Goal: Information Seeking & Learning: Learn about a topic

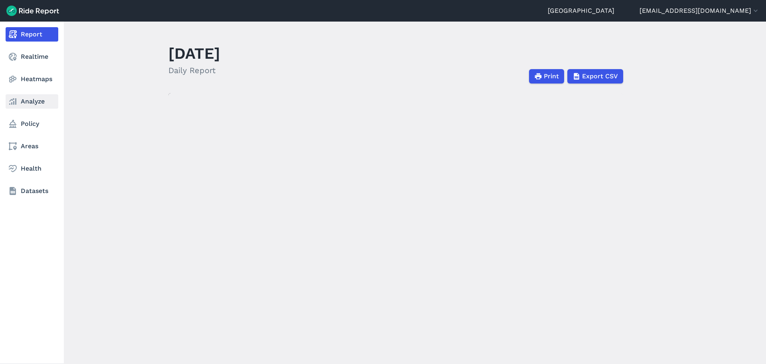
click at [34, 102] on link "Analyze" at bounding box center [32, 101] width 53 height 14
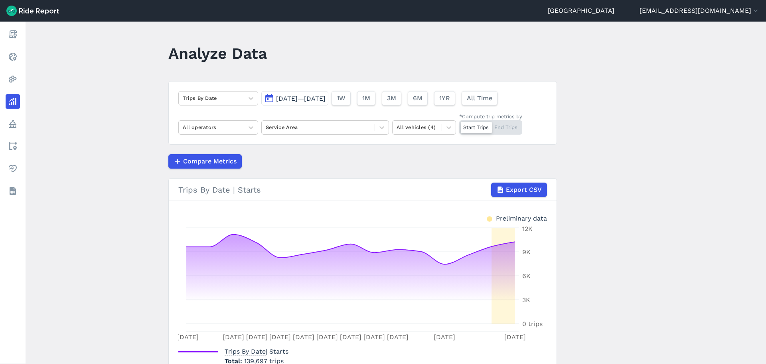
click at [326, 102] on button "[DATE]—[DATE]" at bounding box center [294, 98] width 67 height 14
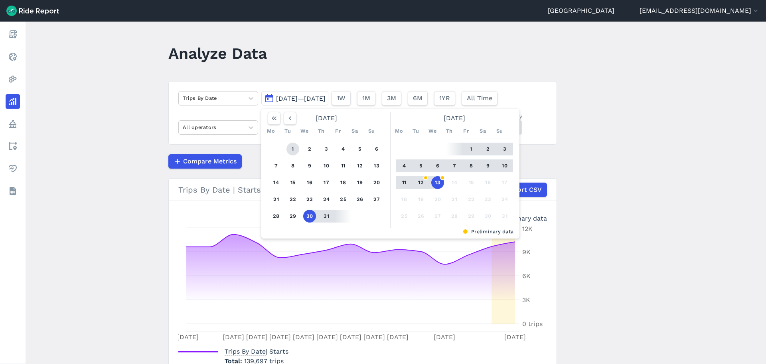
click at [290, 150] on button "1" at bounding box center [293, 148] width 13 height 13
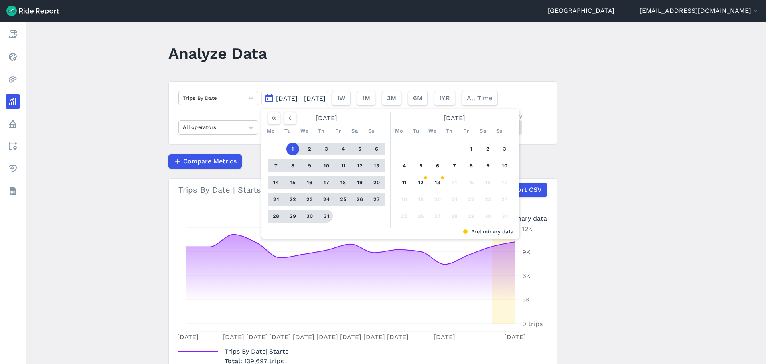
click at [320, 214] on button "31" at bounding box center [326, 215] width 13 height 13
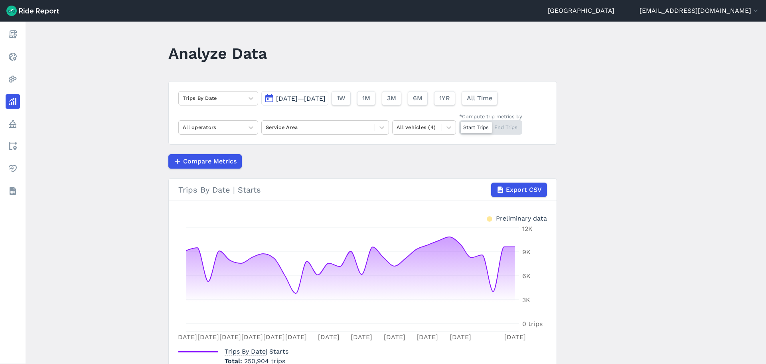
click at [329, 160] on div "Compare Metrics" at bounding box center [362, 161] width 389 height 14
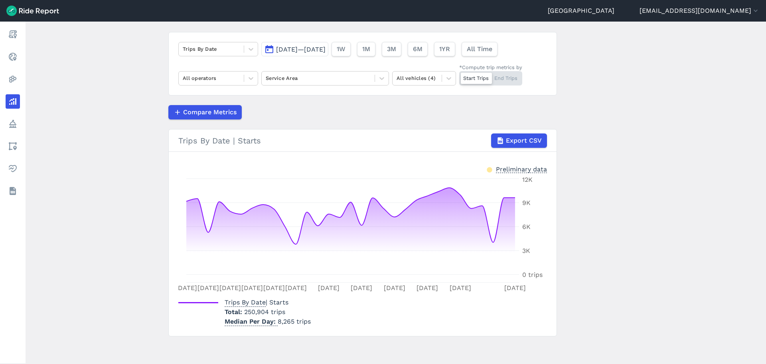
scroll to position [50, 0]
click at [198, 77] on div at bounding box center [211, 76] width 57 height 9
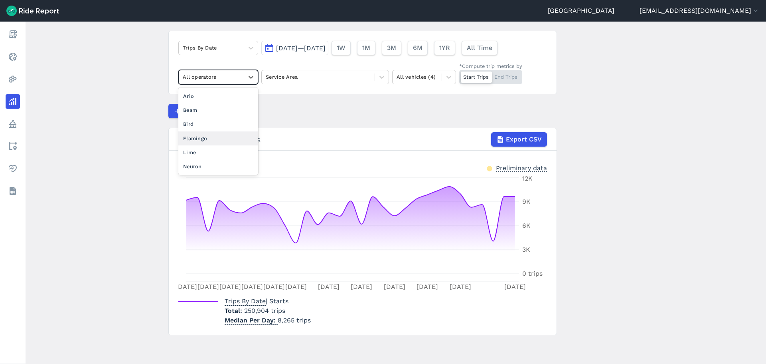
click at [194, 135] on div "Flamingo" at bounding box center [218, 138] width 80 height 14
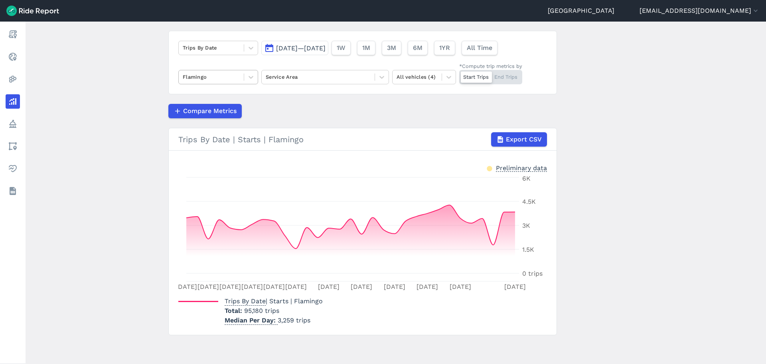
click at [239, 77] on div "Flamingo" at bounding box center [211, 77] width 65 height 12
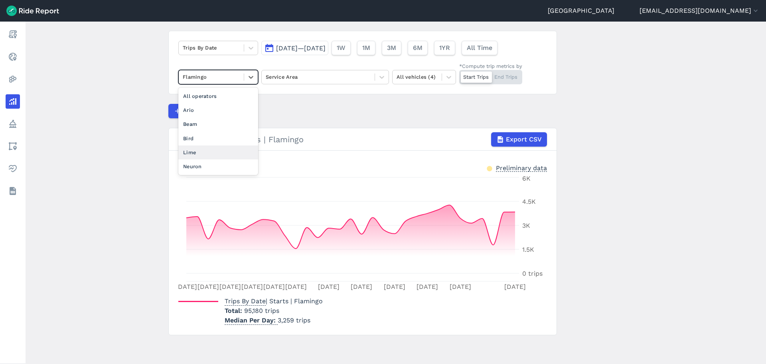
click at [214, 152] on div "Lime" at bounding box center [218, 152] width 80 height 14
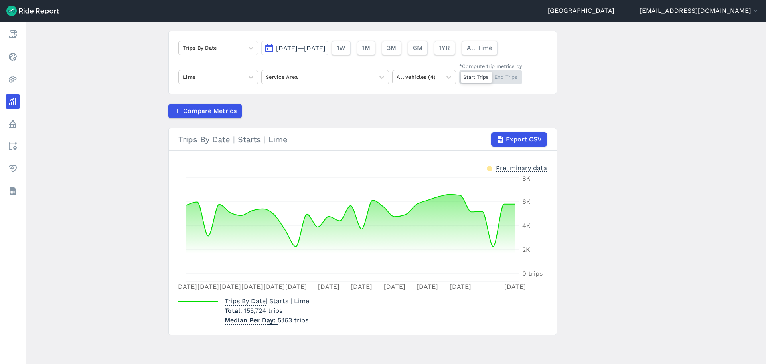
click at [288, 49] on span "[DATE]—[DATE]" at bounding box center [300, 48] width 49 height 8
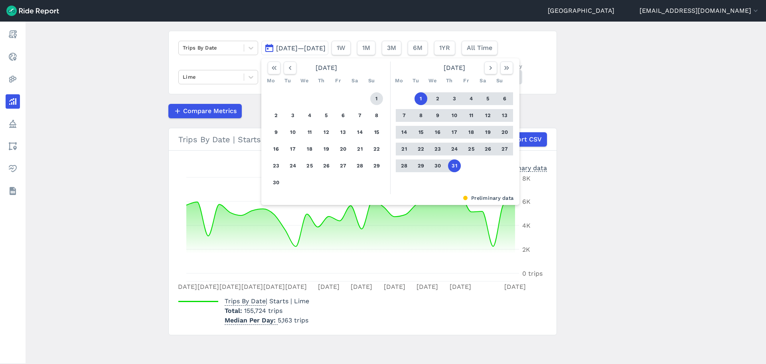
click at [373, 99] on button "1" at bounding box center [376, 98] width 13 height 13
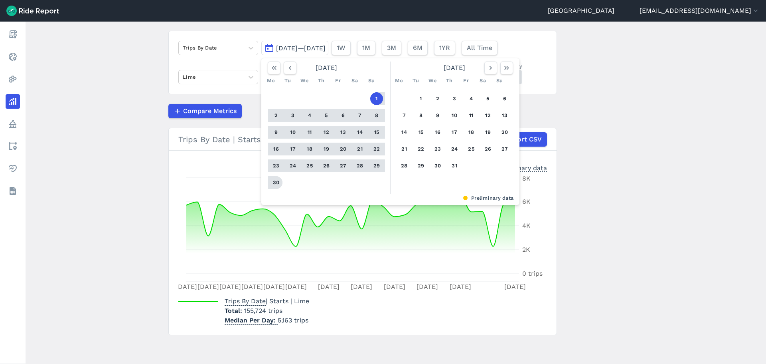
click at [272, 184] on button "30" at bounding box center [276, 182] width 13 height 13
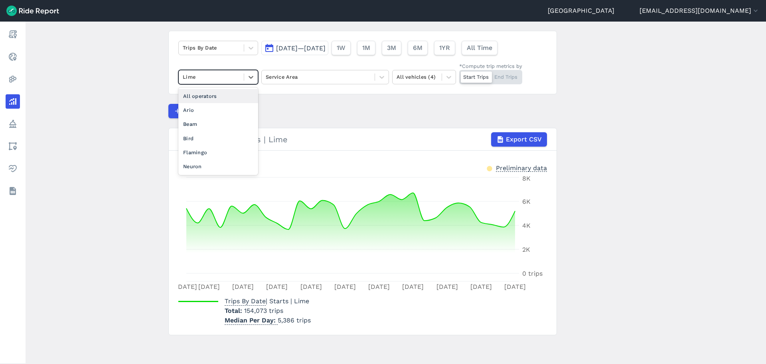
click at [244, 78] on span at bounding box center [244, 76] width 0 height 7
click at [211, 97] on div "All operators" at bounding box center [218, 96] width 80 height 14
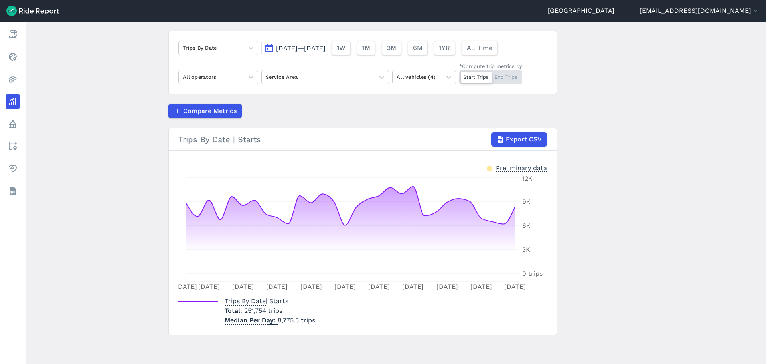
click at [285, 97] on article "Trips By Date [DATE]—[DATE] 1W 1M 3M 6M 1YR All Time All operators Service Area…" at bounding box center [362, 183] width 389 height 304
click at [308, 107] on div "Compare Metrics" at bounding box center [362, 111] width 389 height 14
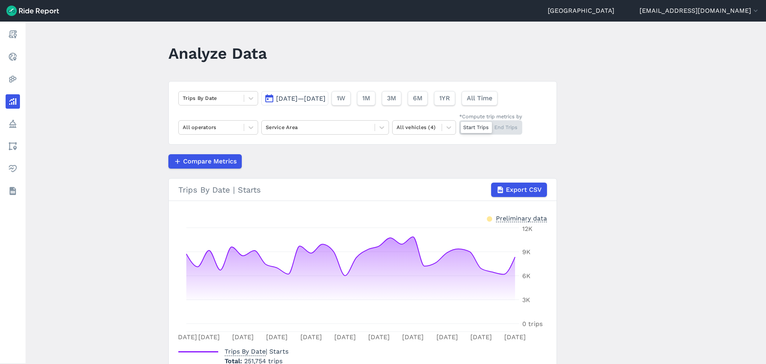
click at [304, 98] on span "[DATE]—[DATE]" at bounding box center [300, 99] width 49 height 8
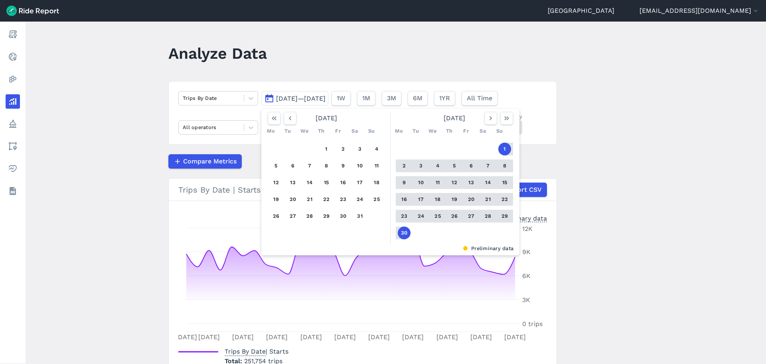
click at [249, 165] on div "Compare Metrics" at bounding box center [362, 161] width 389 height 14
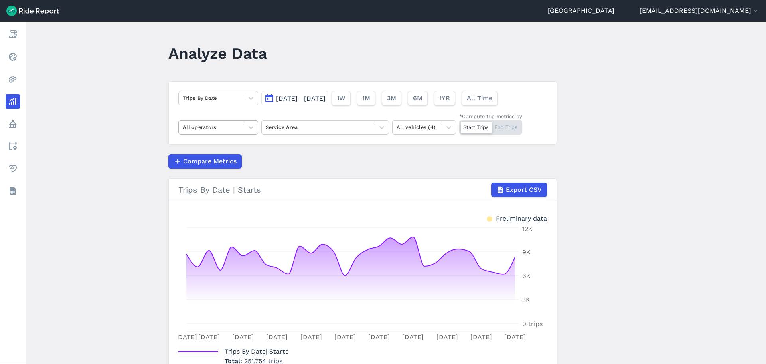
click at [238, 125] on div at bounding box center [211, 127] width 57 height 9
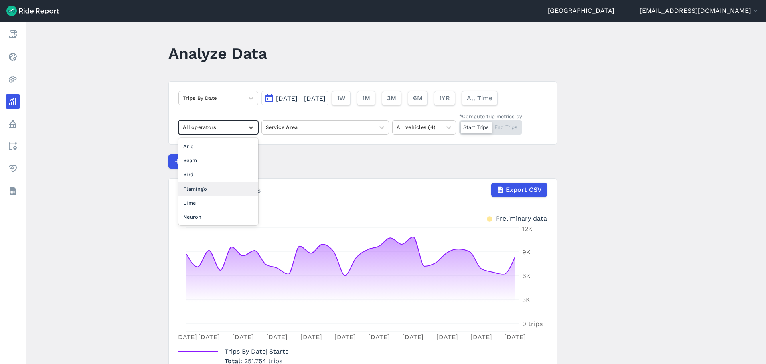
click at [219, 190] on div "Flamingo" at bounding box center [218, 189] width 80 height 14
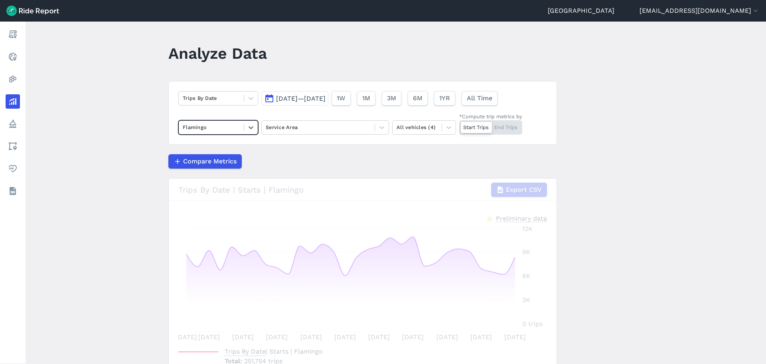
click at [323, 157] on div "Compare Metrics" at bounding box center [362, 161] width 389 height 14
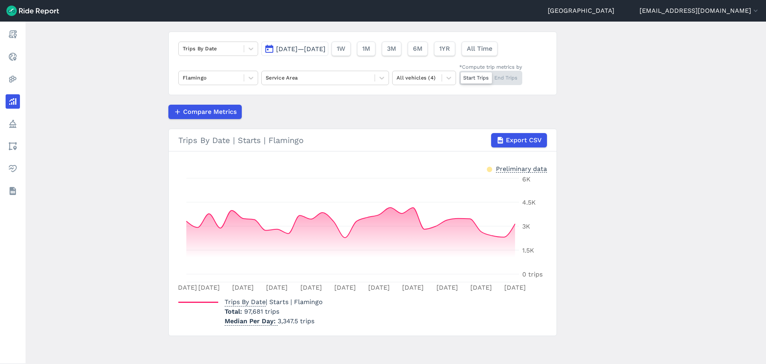
scroll to position [50, 0]
click at [219, 78] on div at bounding box center [211, 76] width 57 height 9
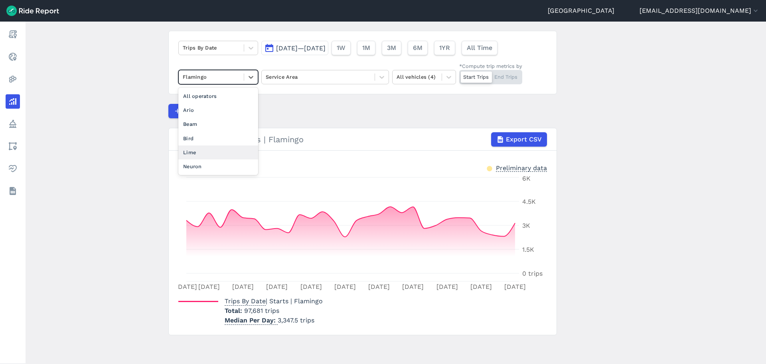
click at [210, 150] on div "Lime" at bounding box center [218, 152] width 80 height 14
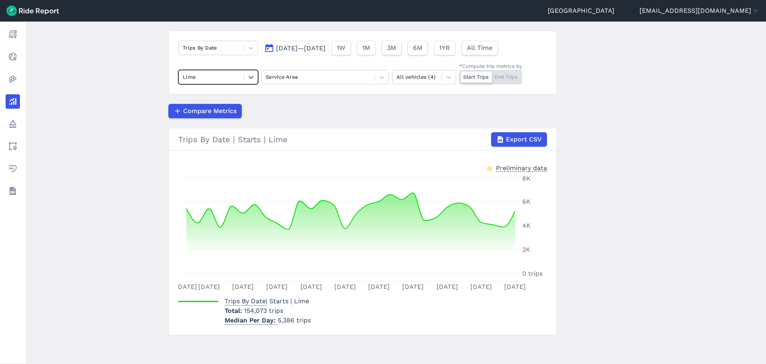
click at [312, 96] on article "Trips By Date [DATE]—[DATE] 1W 1M 3M 6M 1YR All Time option Lime, selected. Sel…" at bounding box center [362, 183] width 389 height 304
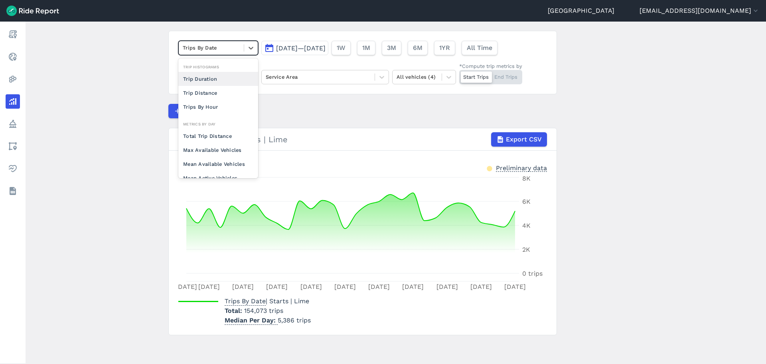
click at [227, 49] on div at bounding box center [211, 47] width 57 height 9
click at [227, 50] on div at bounding box center [211, 47] width 57 height 9
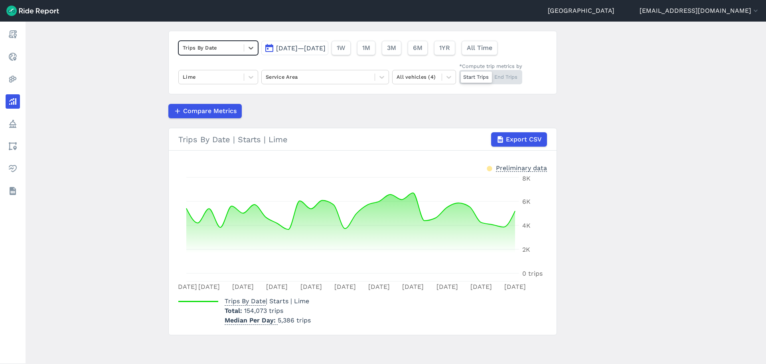
click at [284, 49] on span "[DATE]—[DATE]" at bounding box center [300, 48] width 49 height 8
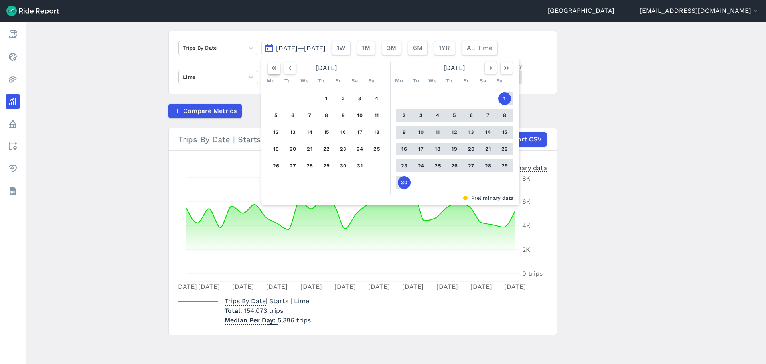
click at [269, 70] on button "button" at bounding box center [274, 67] width 13 height 13
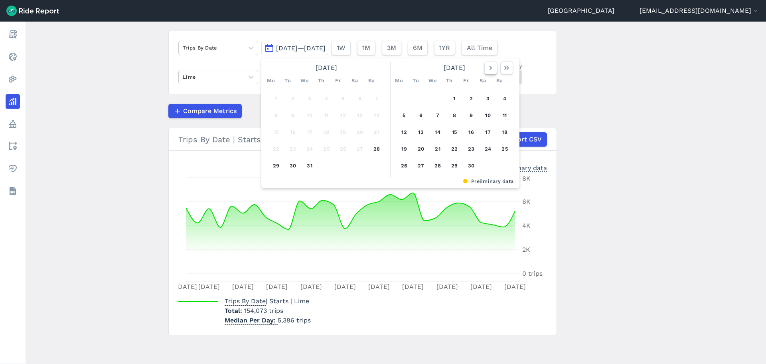
click at [492, 69] on icon "button" at bounding box center [491, 68] width 8 height 8
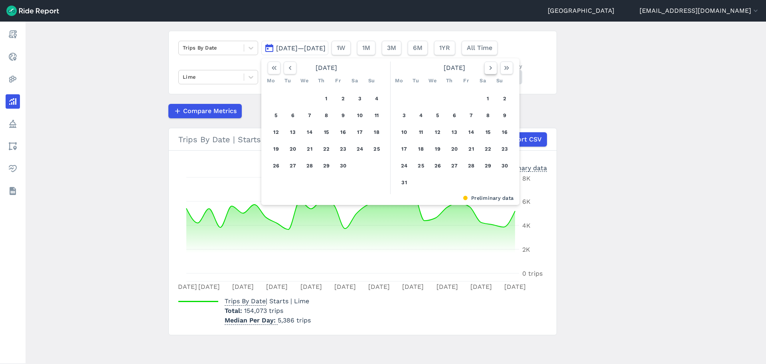
click at [494, 68] on button "button" at bounding box center [490, 67] width 13 height 13
click at [492, 68] on icon "button" at bounding box center [491, 68] width 8 height 8
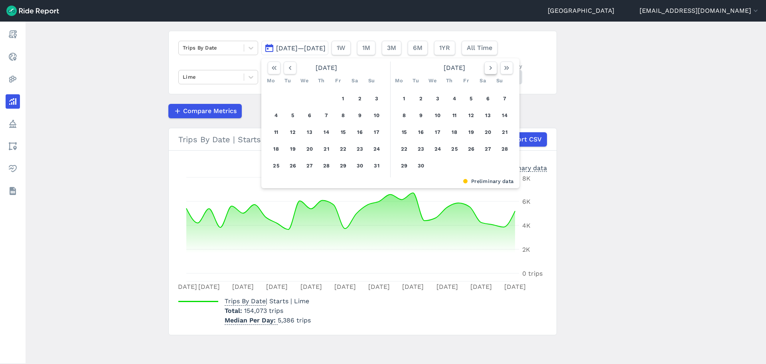
click at [492, 68] on icon "button" at bounding box center [491, 68] width 8 height 8
click at [506, 66] on use "button" at bounding box center [506, 68] width 5 height 4
click at [284, 65] on button "button" at bounding box center [290, 67] width 13 height 13
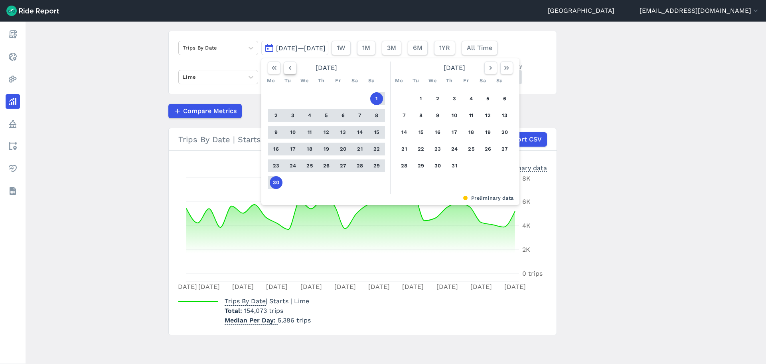
click at [284, 65] on button "button" at bounding box center [290, 67] width 13 height 13
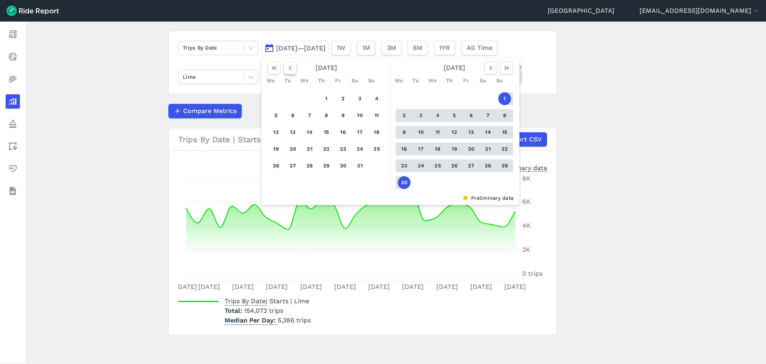
click at [284, 66] on button "button" at bounding box center [290, 67] width 13 height 13
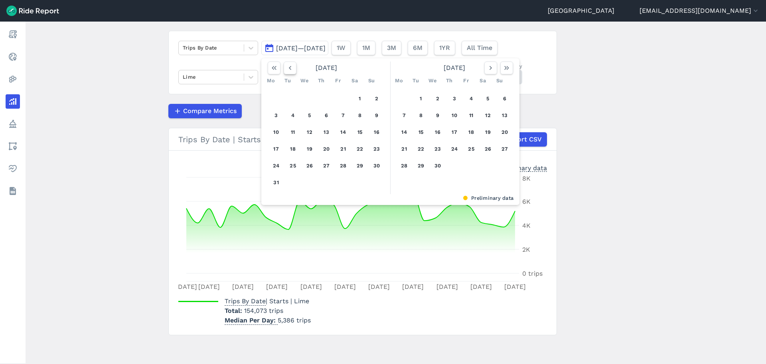
click at [284, 66] on button "button" at bounding box center [290, 67] width 13 height 13
click at [287, 67] on icon "button" at bounding box center [290, 68] width 8 height 8
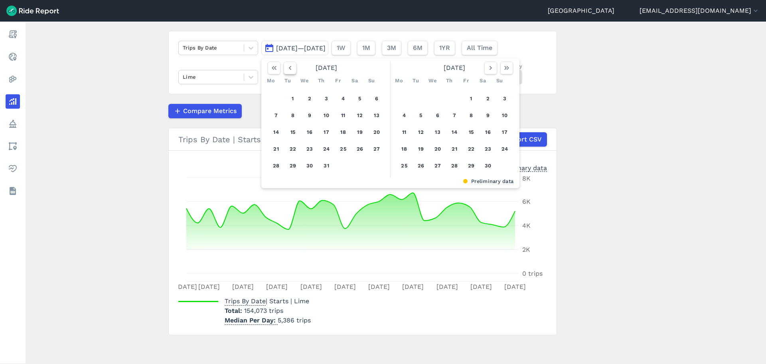
click at [287, 66] on icon "button" at bounding box center [290, 68] width 8 height 8
click at [292, 69] on icon "button" at bounding box center [290, 68] width 8 height 8
click at [327, 95] on button "1" at bounding box center [326, 98] width 13 height 13
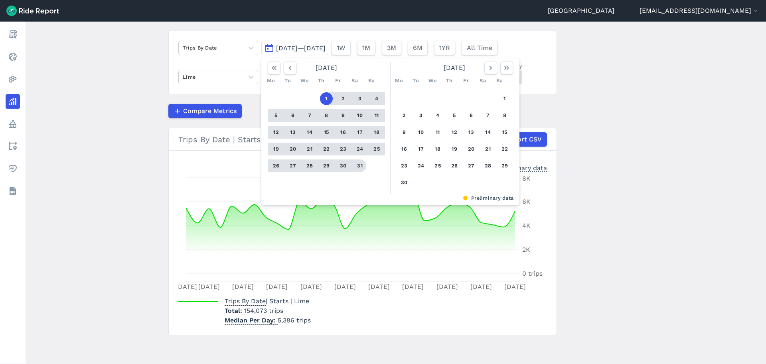
click at [355, 171] on div at bounding box center [359, 165] width 15 height 13
click at [358, 166] on button "31" at bounding box center [360, 165] width 13 height 13
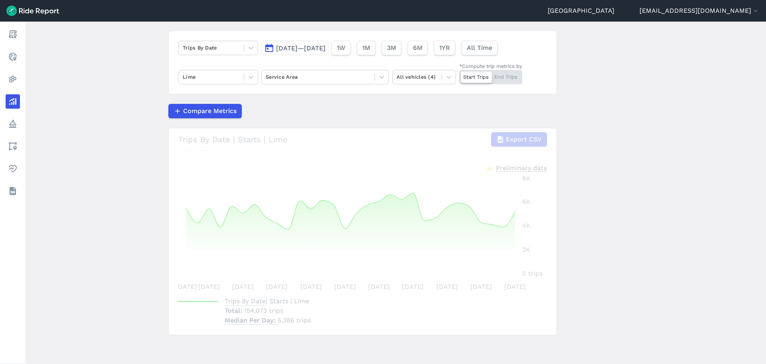
click at [311, 113] on div "Compare Metrics" at bounding box center [362, 111] width 389 height 14
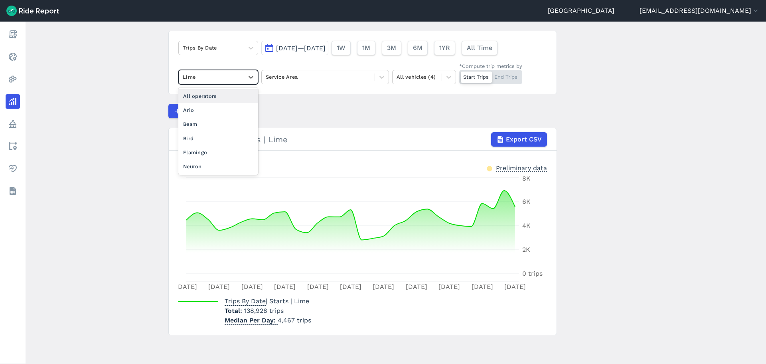
click at [242, 73] on div "Lime" at bounding box center [211, 77] width 65 height 12
click at [225, 150] on div "Flamingo" at bounding box center [218, 152] width 80 height 14
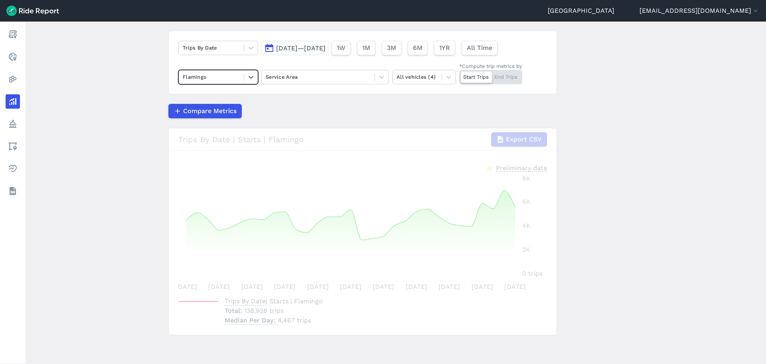
scroll to position [34, 0]
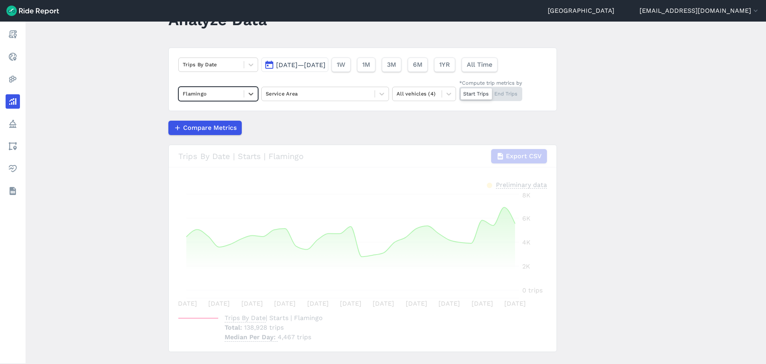
click at [285, 106] on div "Trips By Date [DATE]—[DATE] 1W 1M 3M 6M 1YR All Time option Flamingo, selected.…" at bounding box center [362, 78] width 389 height 63
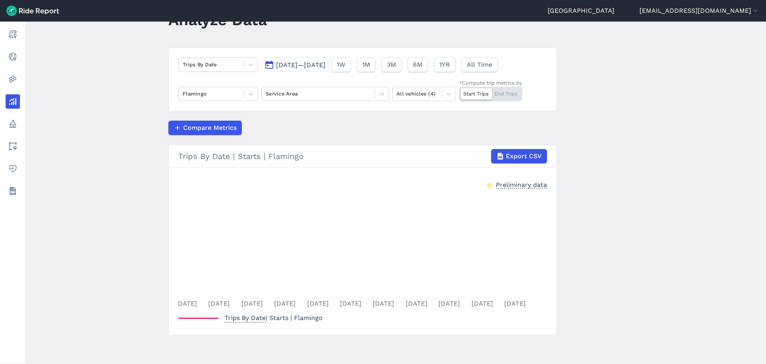
click at [285, 119] on article "Trips By Date [DATE]—[DATE] 1W 1M 3M 6M 1YR All Time Flamingo Service Area All …" at bounding box center [362, 190] width 389 height 287
click at [285, 120] on article "Trips By Date [DATE]—[DATE] 1W 1M 3M 6M 1YR All Time Flamingo Service Area All …" at bounding box center [362, 190] width 389 height 287
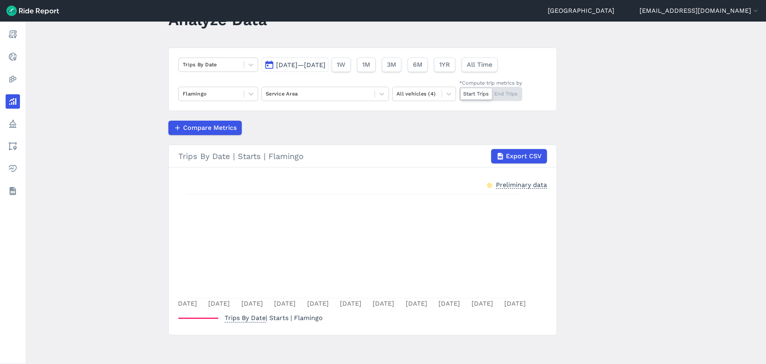
click at [336, 126] on div "Compare Metrics" at bounding box center [362, 128] width 389 height 14
click at [294, 69] on button "[DATE]—[DATE]" at bounding box center [294, 64] width 67 height 14
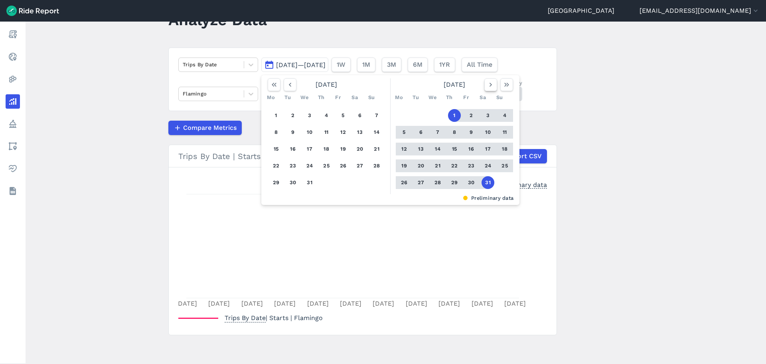
click at [493, 85] on icon "button" at bounding box center [491, 85] width 8 height 8
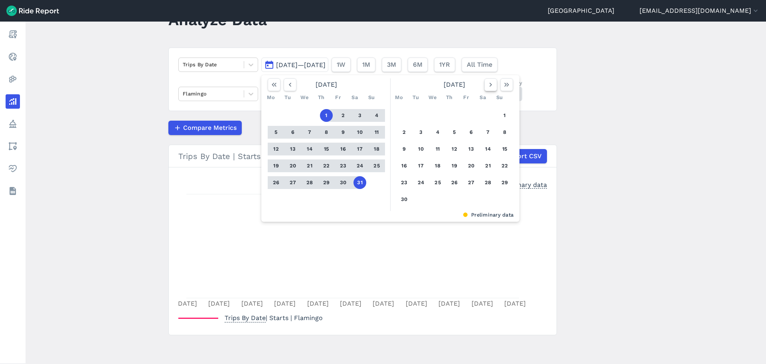
click at [493, 85] on icon "button" at bounding box center [491, 85] width 8 height 8
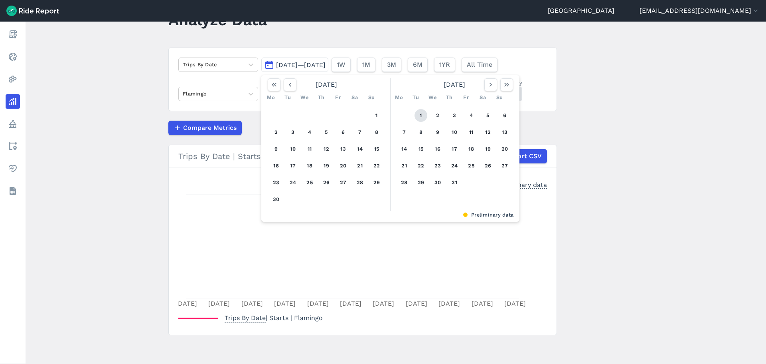
click at [421, 115] on button "1" at bounding box center [421, 115] width 13 height 13
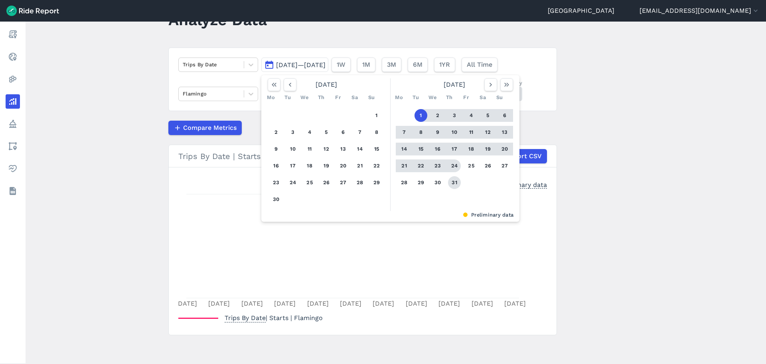
click at [449, 182] on button "31" at bounding box center [454, 182] width 13 height 13
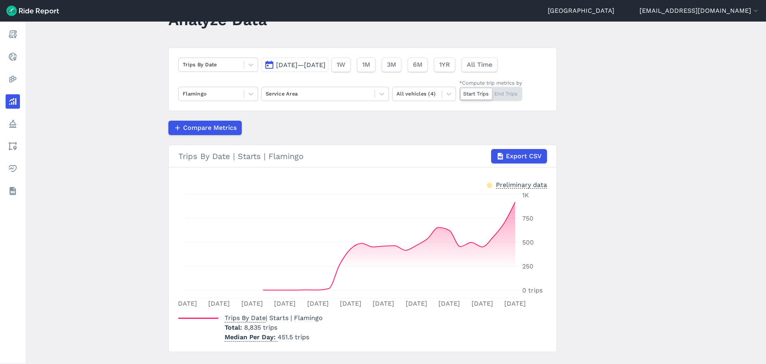
click at [296, 124] on div "Compare Metrics" at bounding box center [362, 128] width 389 height 14
click at [290, 63] on span "[DATE]—[DATE]" at bounding box center [300, 65] width 49 height 8
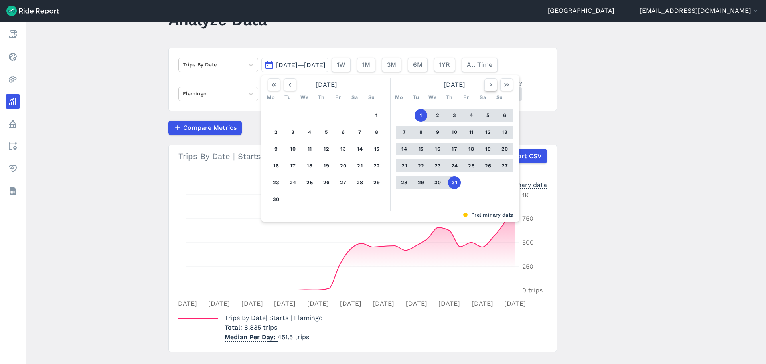
click at [488, 89] on button "button" at bounding box center [490, 84] width 13 height 13
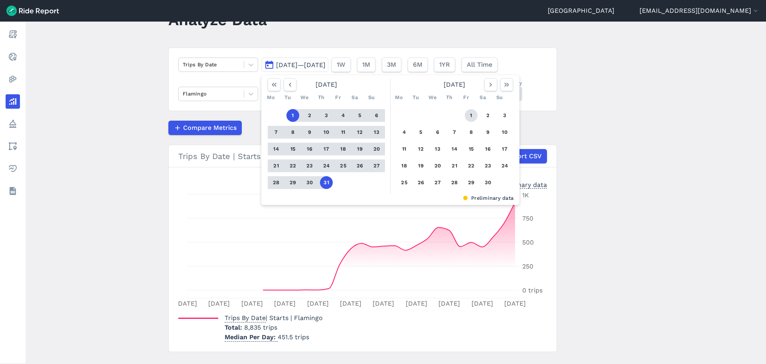
click at [467, 117] on button "1" at bounding box center [471, 115] width 13 height 13
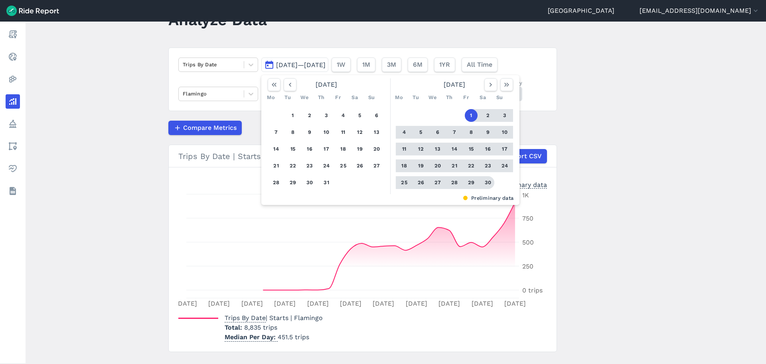
click at [486, 181] on button "30" at bounding box center [488, 182] width 13 height 13
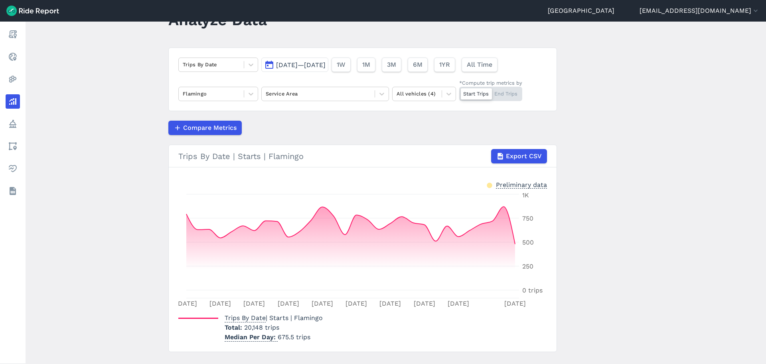
click at [145, 241] on main "Analyze Data Trips By Date [DATE]—[DATE] 1W 1M 3M 6M 1YR All Time Flamingo Serv…" at bounding box center [396, 193] width 741 height 342
click at [264, 75] on div "Trips By Date [DATE]—[DATE] 1W 1M 3M 6M 1YR All Time Flamingo Service Area All …" at bounding box center [362, 78] width 389 height 63
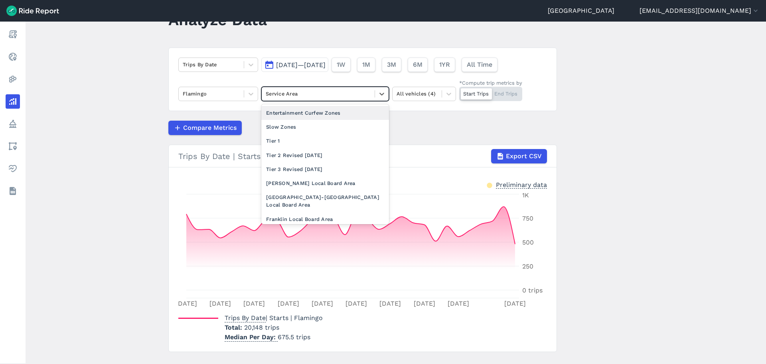
click at [325, 94] on div at bounding box center [318, 93] width 105 height 9
click at [321, 93] on div at bounding box center [318, 93] width 105 height 9
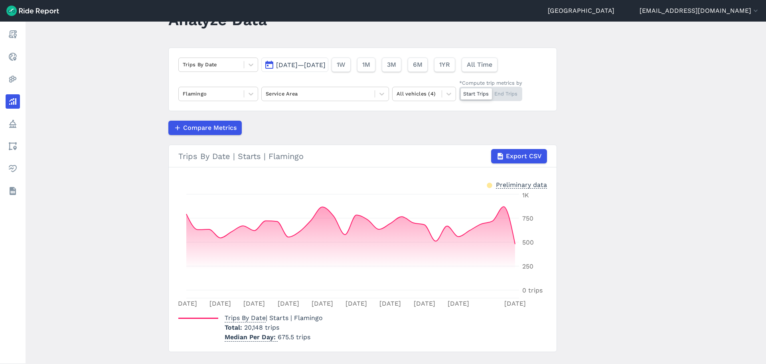
click at [285, 117] on article "Trips By Date [DATE]—[DATE] 1W 1M 3M 6M 1YR All Time Flamingo Service Area All …" at bounding box center [362, 199] width 389 height 304
click at [294, 65] on span "[DATE]—[DATE]" at bounding box center [300, 65] width 49 height 8
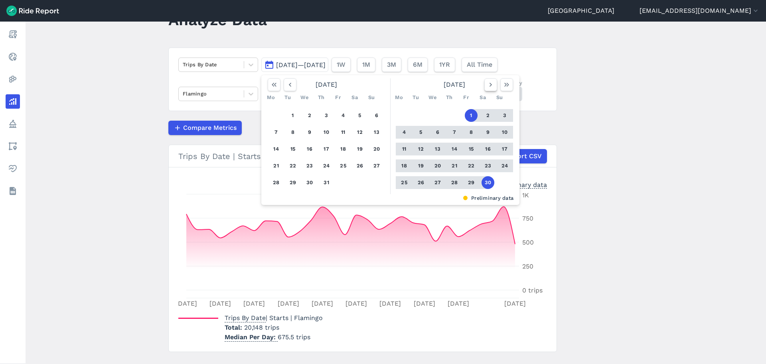
click at [487, 86] on icon "button" at bounding box center [491, 85] width 8 height 8
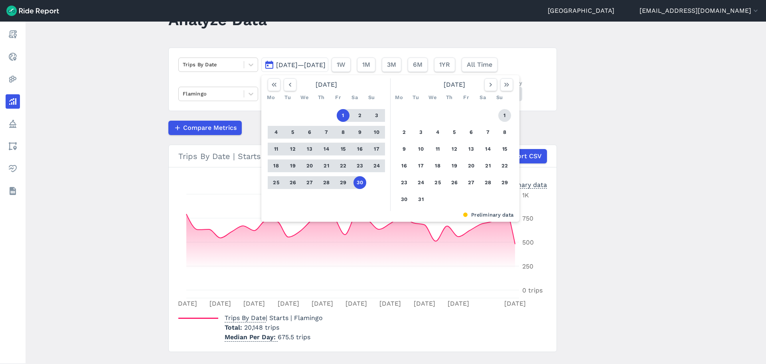
click at [506, 119] on button "1" at bounding box center [504, 115] width 13 height 13
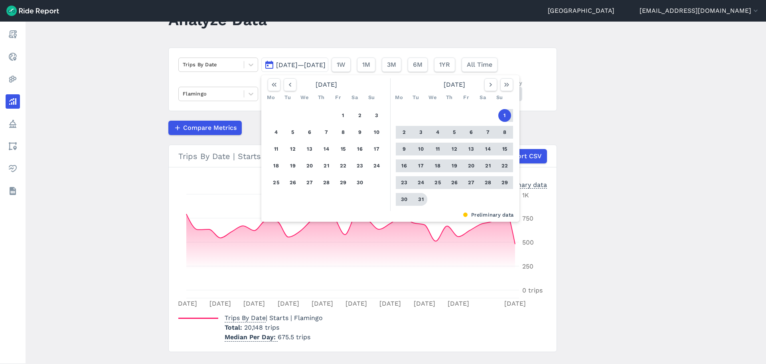
click at [419, 201] on button "31" at bounding box center [421, 199] width 13 height 13
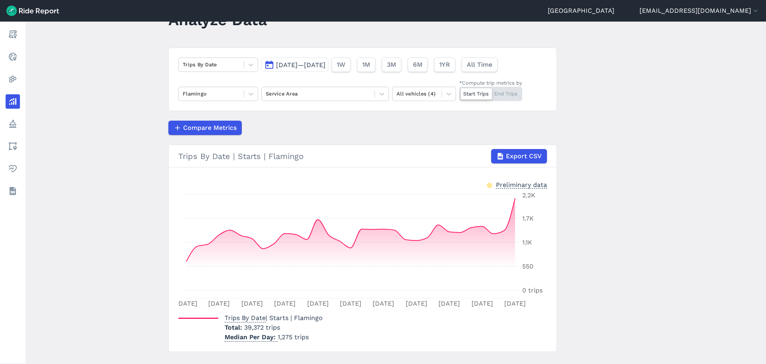
click at [127, 211] on main "Analyze Data Trips By Date [DATE]—[DATE] 1W 1M 3M 6M 1YR All Time Flamingo Serv…" at bounding box center [396, 193] width 741 height 342
click at [146, 226] on main "Analyze Data Trips By Date [DATE]—[DATE] 1W 1M 3M 6M 1YR All Time Flamingo Serv…" at bounding box center [396, 193] width 741 height 342
click at [288, 66] on span "[DATE]—[DATE]" at bounding box center [300, 65] width 49 height 8
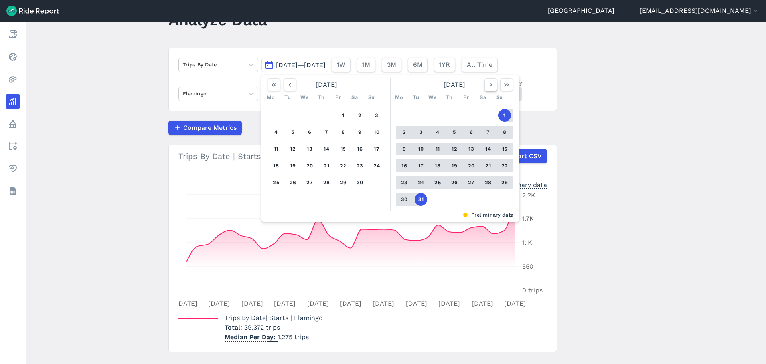
click at [492, 86] on icon "button" at bounding box center [491, 85] width 8 height 8
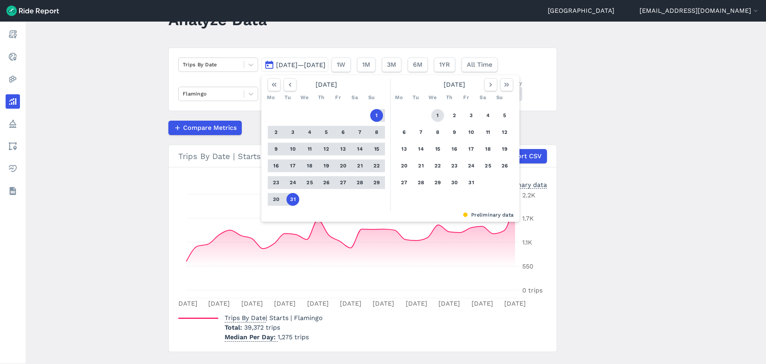
click at [440, 117] on button "1" at bounding box center [437, 115] width 13 height 13
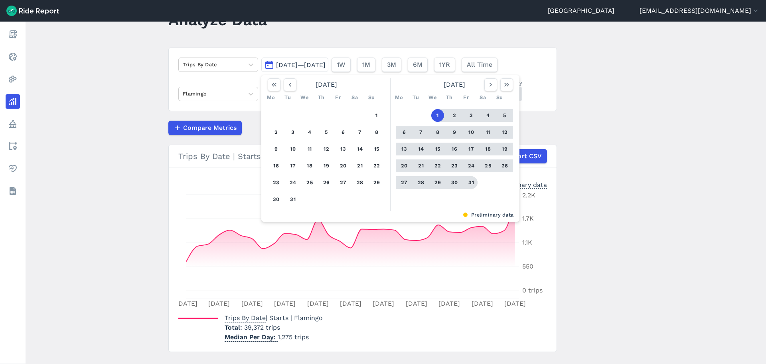
click at [465, 180] on button "31" at bounding box center [471, 182] width 13 height 13
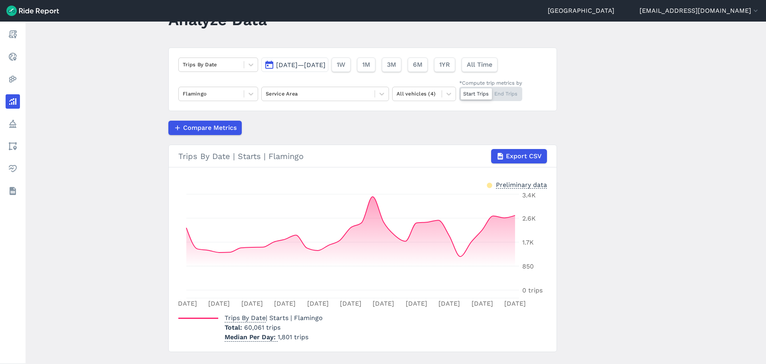
drag, startPoint x: 314, startPoint y: 67, endPoint x: 328, endPoint y: 69, distance: 14.2
click at [314, 66] on span "[DATE]—[DATE]" at bounding box center [300, 65] width 49 height 8
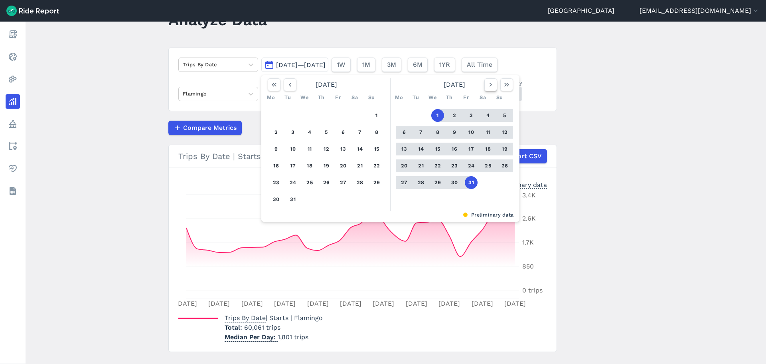
click at [490, 87] on icon "button" at bounding box center [491, 85] width 8 height 8
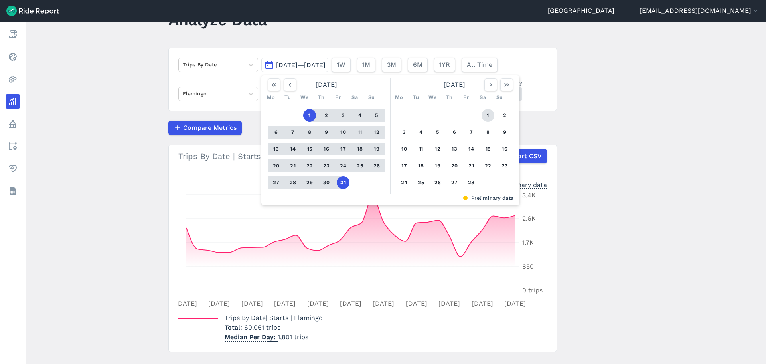
click at [482, 116] on button "1" at bounding box center [488, 115] width 13 height 13
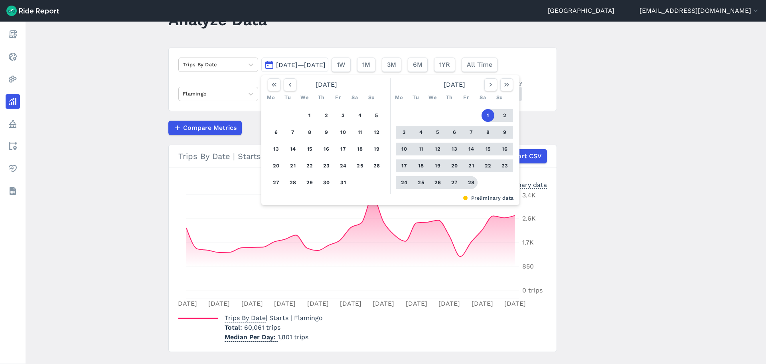
click at [470, 182] on button "28" at bounding box center [471, 182] width 13 height 13
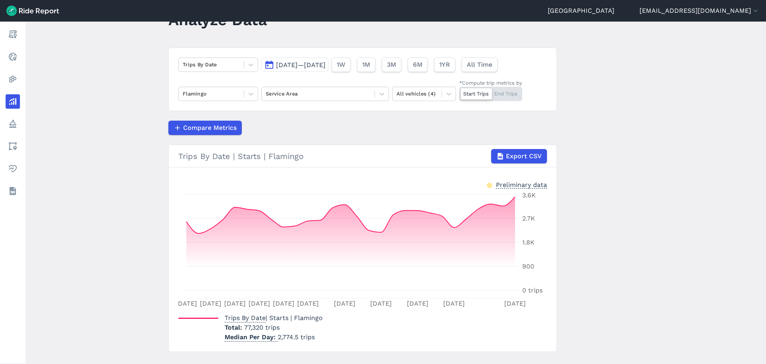
click at [326, 68] on span "[DATE]—[DATE]" at bounding box center [300, 65] width 49 height 8
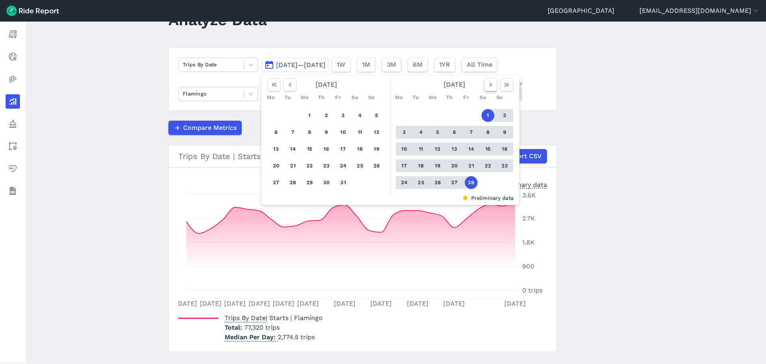
click at [487, 86] on icon "button" at bounding box center [491, 85] width 8 height 8
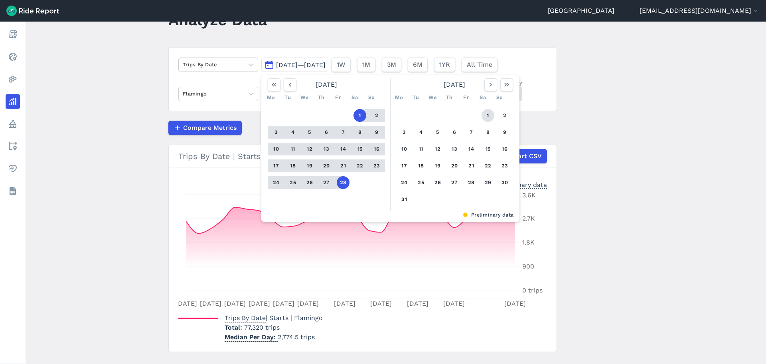
click at [486, 114] on button "1" at bounding box center [488, 115] width 13 height 13
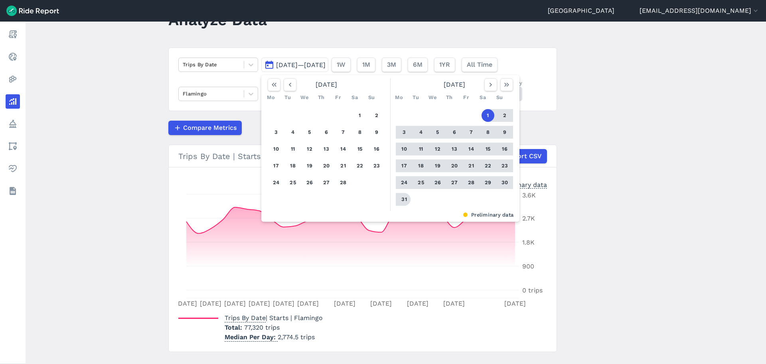
click at [403, 202] on button "31" at bounding box center [404, 199] width 13 height 13
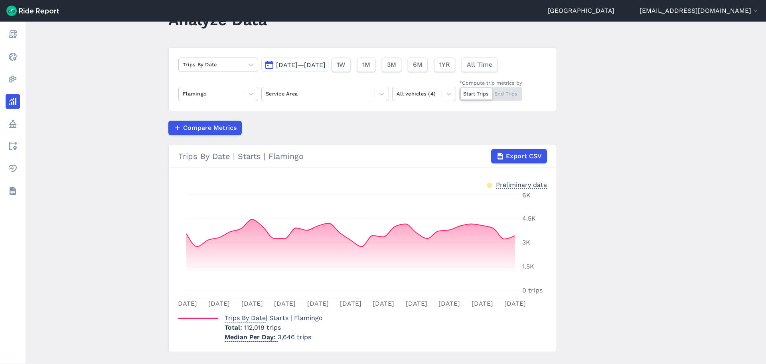
click at [327, 71] on button "[DATE]—[DATE]" at bounding box center [294, 64] width 67 height 14
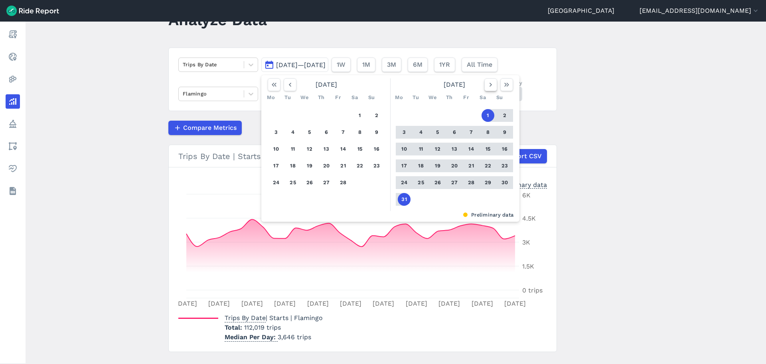
click at [485, 85] on button "button" at bounding box center [490, 84] width 13 height 13
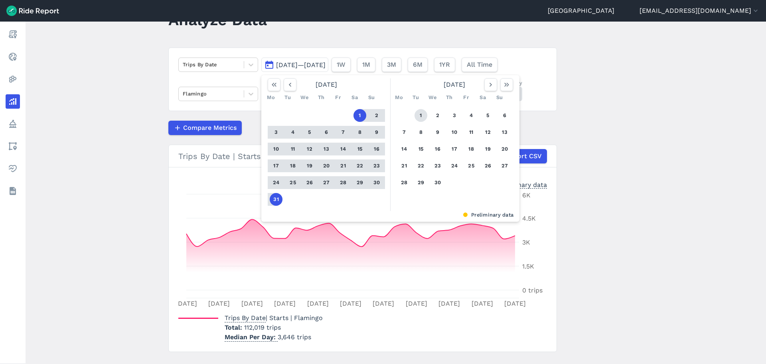
click at [423, 117] on button "1" at bounding box center [421, 115] width 13 height 13
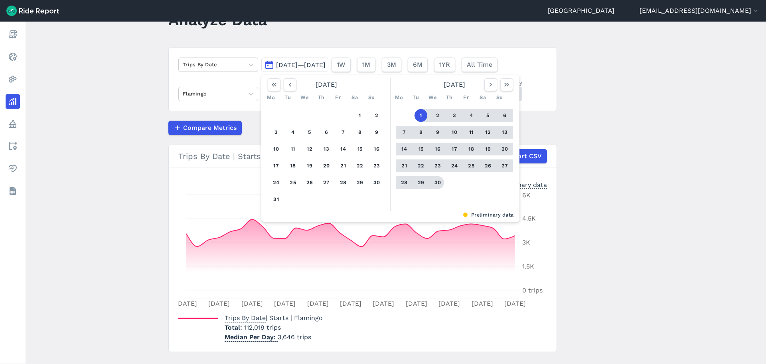
click at [436, 183] on button "30" at bounding box center [437, 182] width 13 height 13
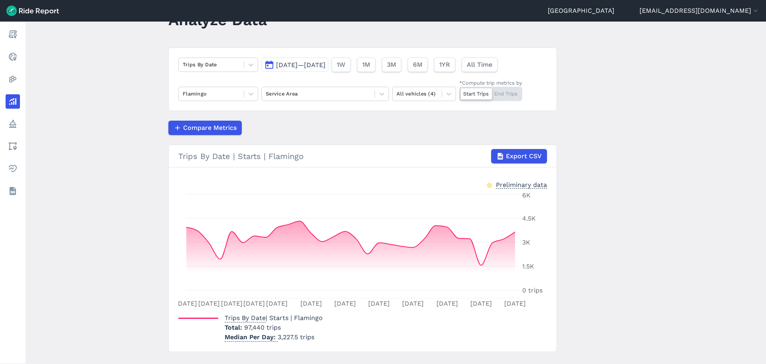
click at [316, 67] on span "[DATE]—[DATE]" at bounding box center [300, 65] width 49 height 8
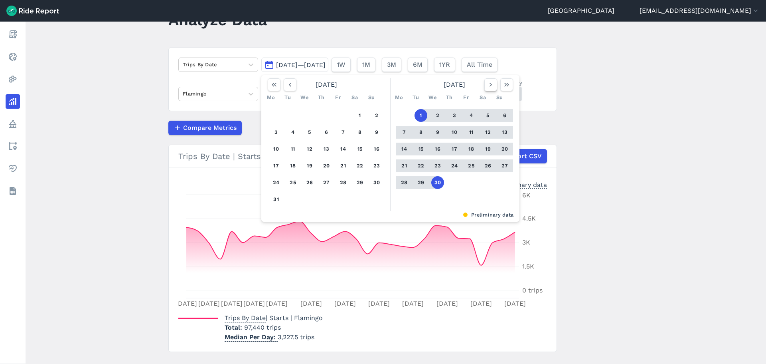
click at [489, 87] on icon "button" at bounding box center [491, 85] width 8 height 8
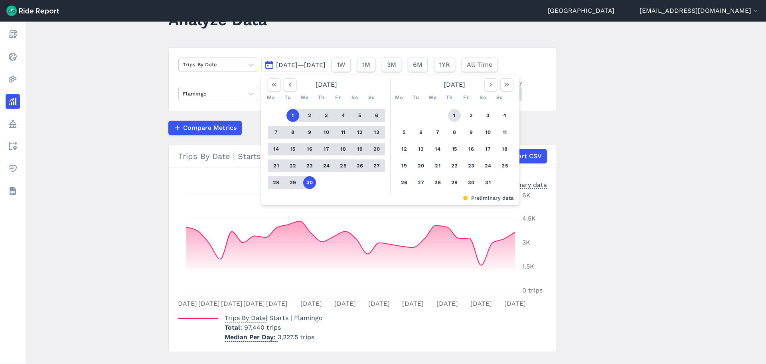
click at [455, 119] on button "1" at bounding box center [454, 115] width 13 height 13
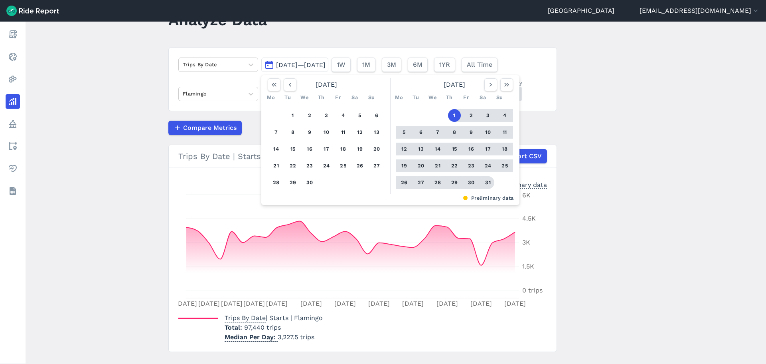
click at [488, 181] on button "31" at bounding box center [488, 182] width 13 height 13
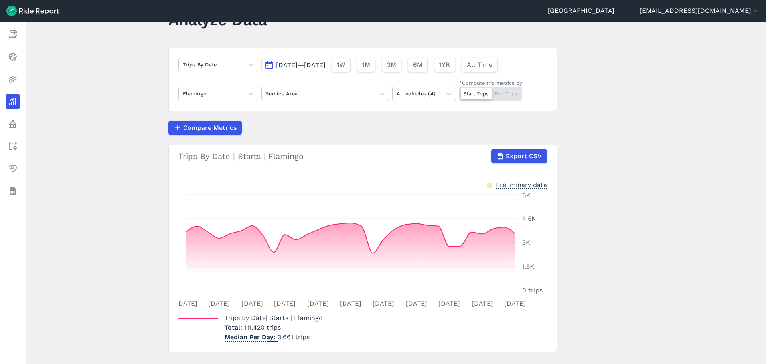
click at [350, 126] on div "Compare Metrics" at bounding box center [362, 128] width 389 height 14
drag, startPoint x: 325, startPoint y: 63, endPoint x: 369, endPoint y: 72, distance: 44.9
click at [325, 63] on span "[DATE]—[DATE]" at bounding box center [300, 65] width 49 height 8
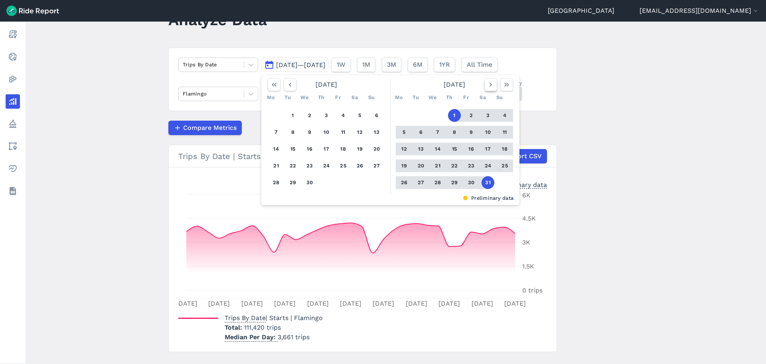
click at [488, 84] on icon "button" at bounding box center [491, 85] width 8 height 8
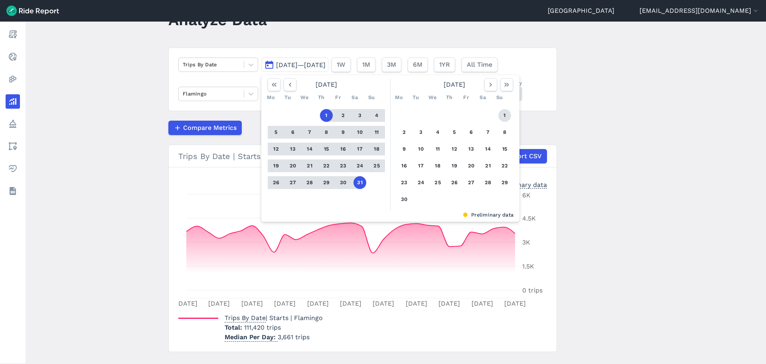
click at [506, 118] on button "1" at bounding box center [504, 115] width 13 height 13
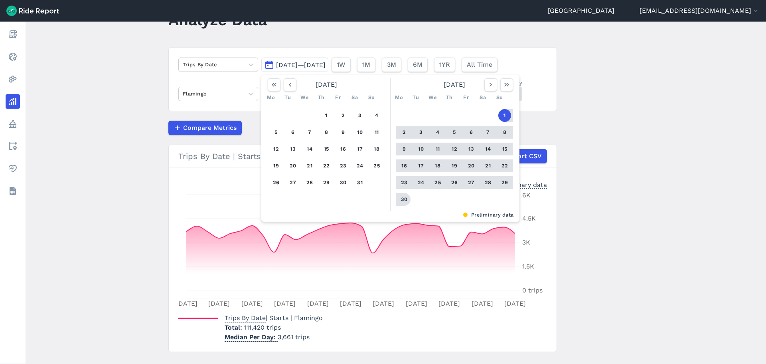
click at [401, 201] on button "30" at bounding box center [404, 199] width 13 height 13
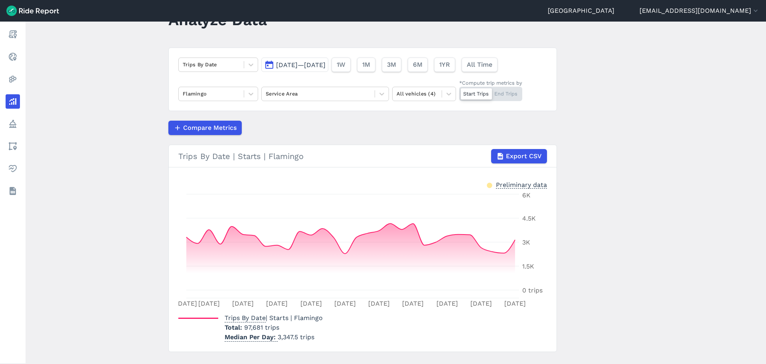
click at [326, 67] on span "[DATE]—[DATE]" at bounding box center [300, 65] width 49 height 8
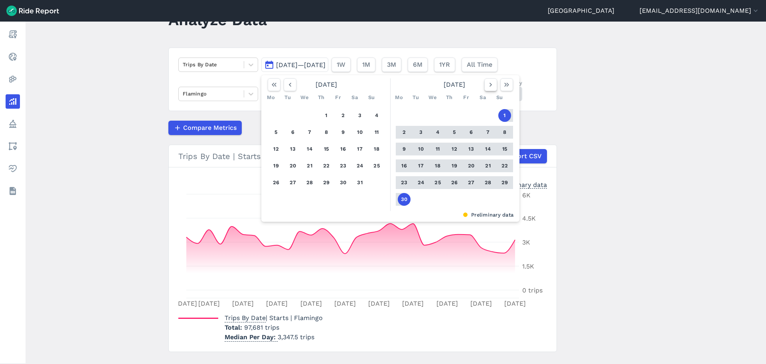
click at [491, 84] on icon "button" at bounding box center [491, 85] width 8 height 8
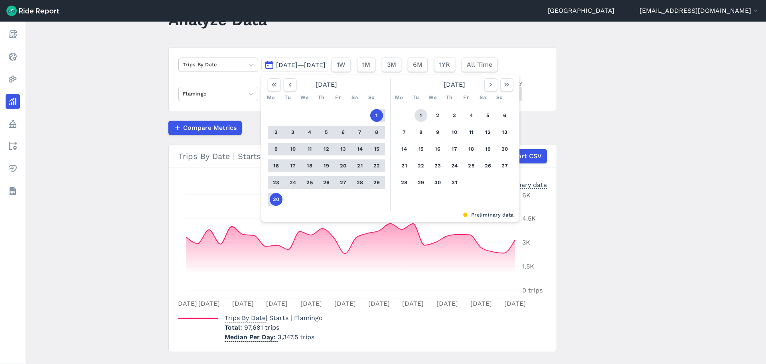
click at [421, 117] on button "1" at bounding box center [421, 115] width 13 height 13
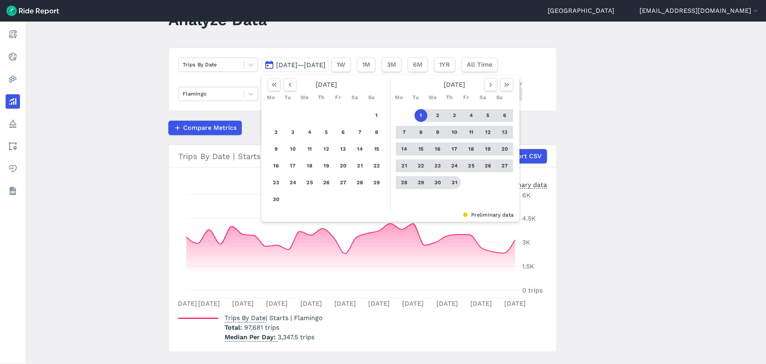
click at [453, 178] on button "31" at bounding box center [454, 182] width 13 height 13
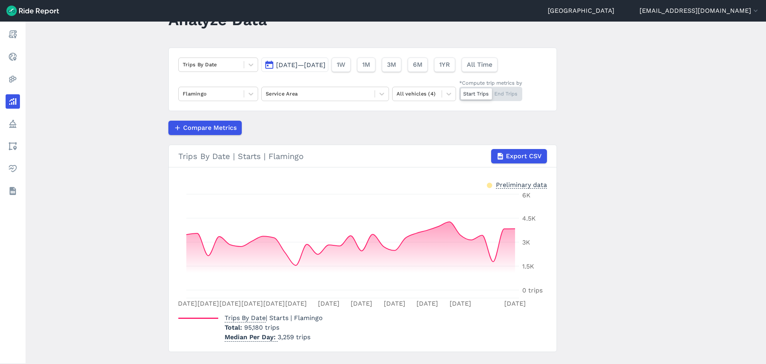
click at [298, 65] on span "[DATE]—[DATE]" at bounding box center [300, 65] width 49 height 8
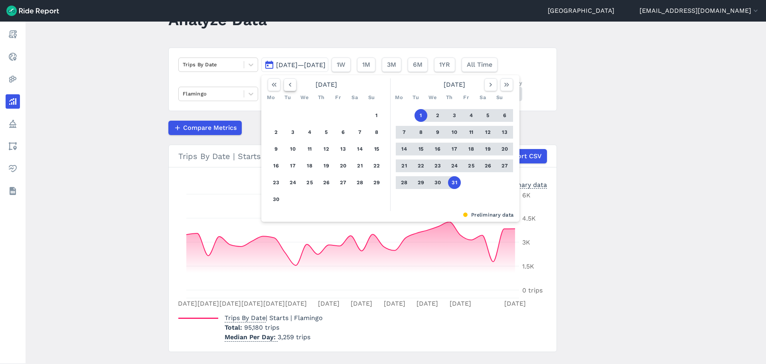
click at [286, 87] on icon "button" at bounding box center [290, 85] width 8 height 8
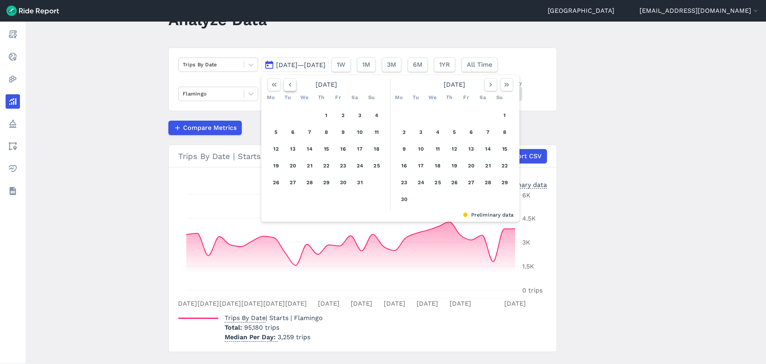
click at [286, 87] on icon "button" at bounding box center [290, 85] width 8 height 8
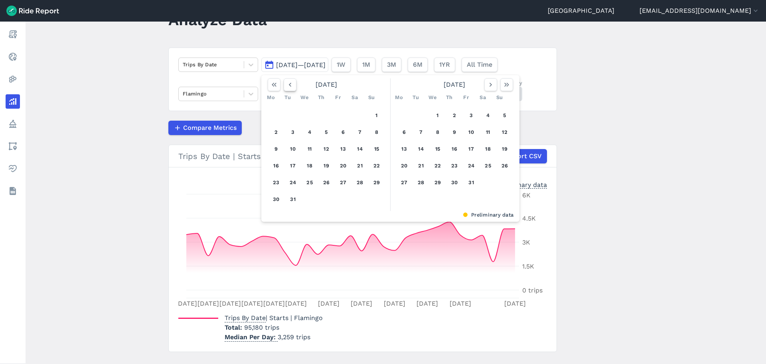
click at [286, 87] on icon "button" at bounding box center [290, 85] width 8 height 8
click at [290, 115] on button "1" at bounding box center [293, 115] width 13 height 13
click at [492, 88] on icon "button" at bounding box center [491, 85] width 8 height 8
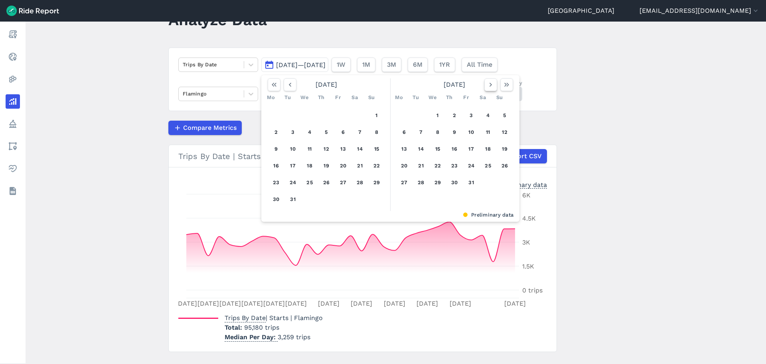
click at [492, 88] on icon "button" at bounding box center [491, 85] width 8 height 8
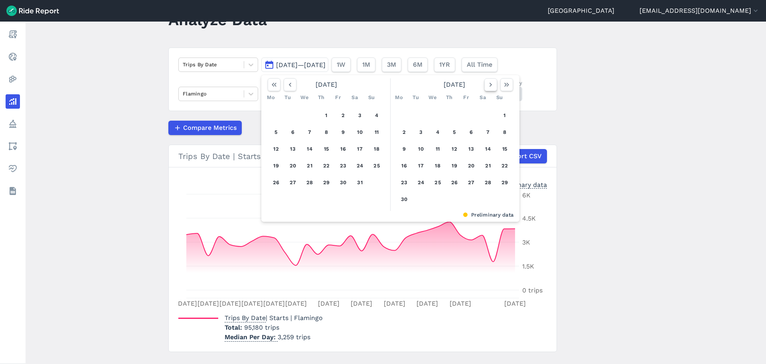
click at [492, 88] on icon "button" at bounding box center [491, 85] width 8 height 8
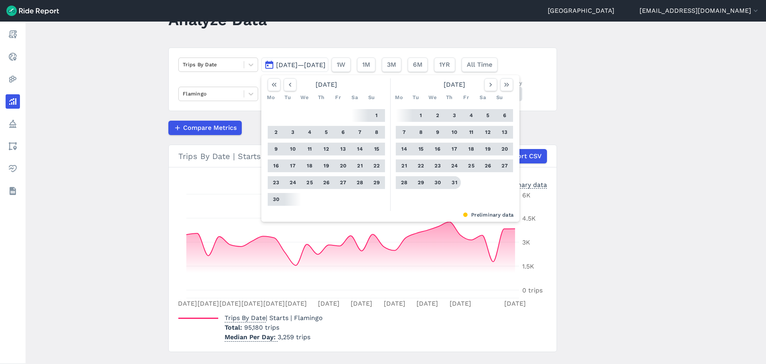
click at [451, 184] on button "31" at bounding box center [454, 182] width 13 height 13
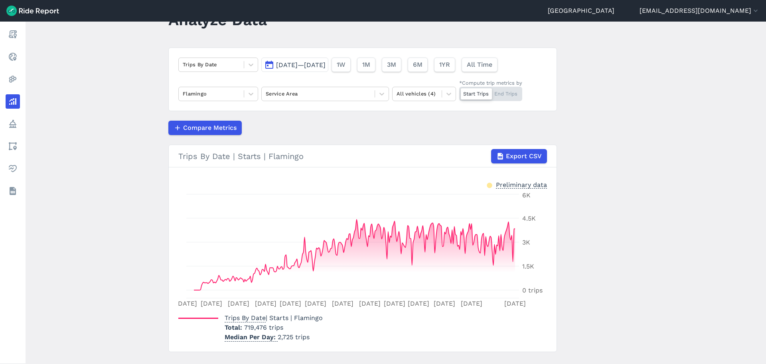
click at [312, 62] on span "[DATE]—[DATE]" at bounding box center [300, 65] width 49 height 8
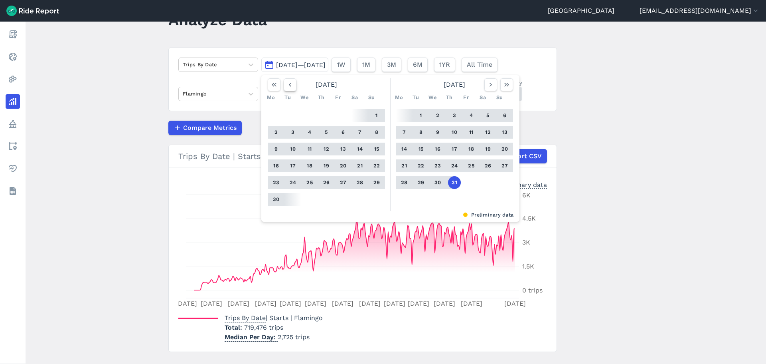
click at [292, 85] on icon "button" at bounding box center [290, 85] width 8 height 8
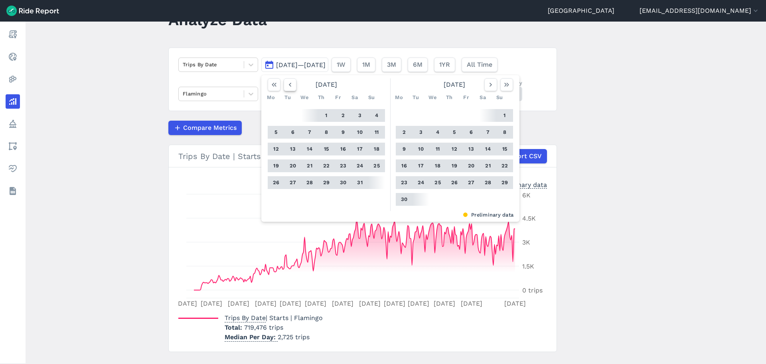
click at [292, 85] on icon "button" at bounding box center [290, 85] width 8 height 8
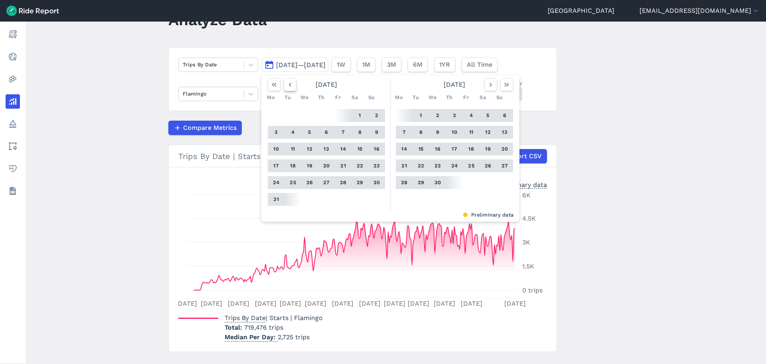
click at [292, 85] on icon "button" at bounding box center [290, 85] width 8 height 8
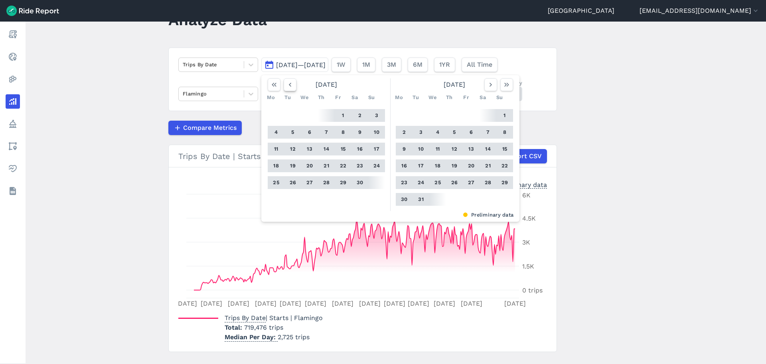
click at [292, 85] on icon "button" at bounding box center [290, 85] width 8 height 8
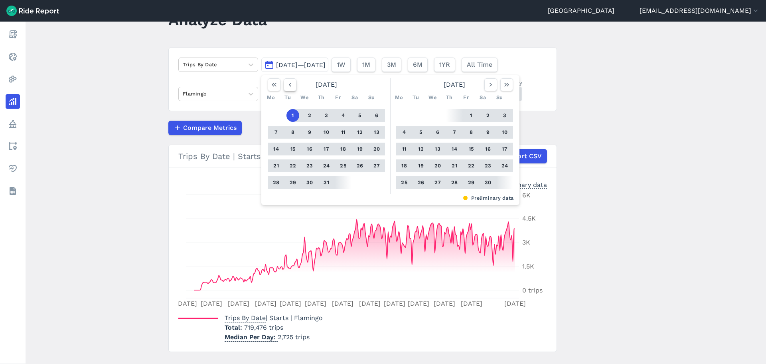
click at [292, 85] on icon "button" at bounding box center [290, 85] width 8 height 8
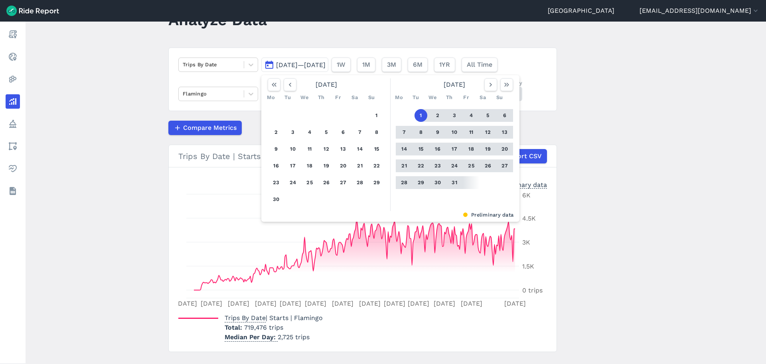
click at [420, 114] on button "1" at bounding box center [421, 115] width 13 height 13
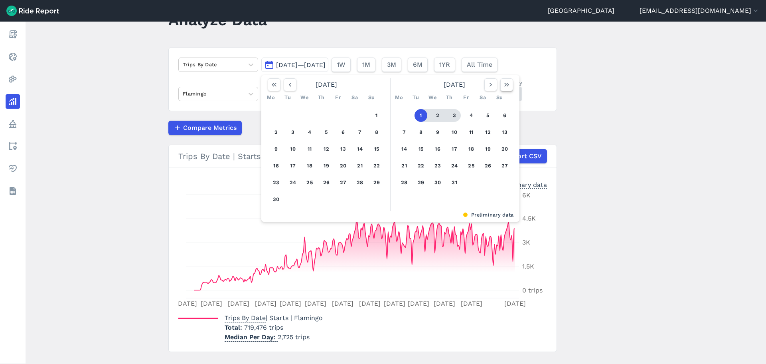
click at [506, 85] on use "button" at bounding box center [506, 85] width 5 height 4
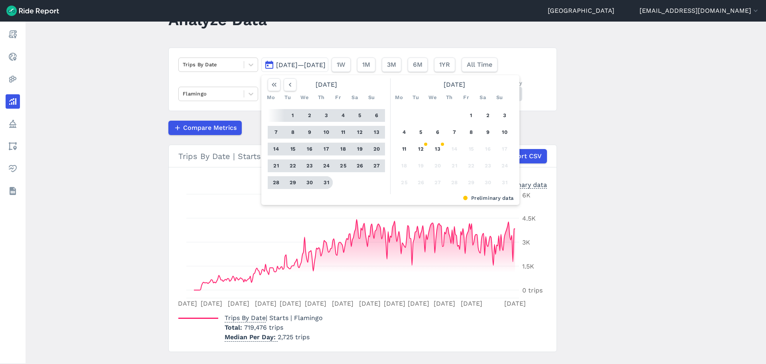
click at [323, 182] on button "31" at bounding box center [326, 182] width 13 height 13
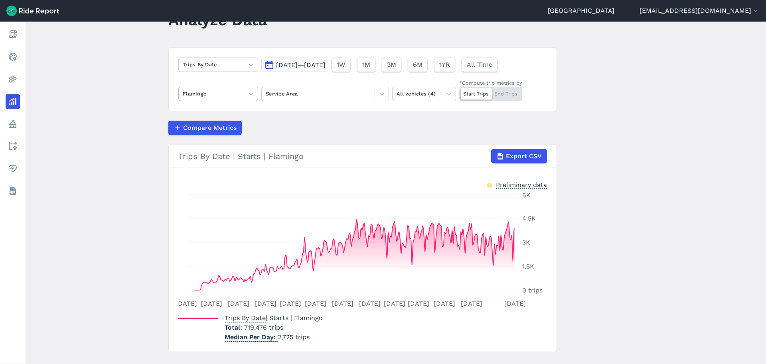
click at [222, 99] on div "Flamingo" at bounding box center [211, 93] width 65 height 12
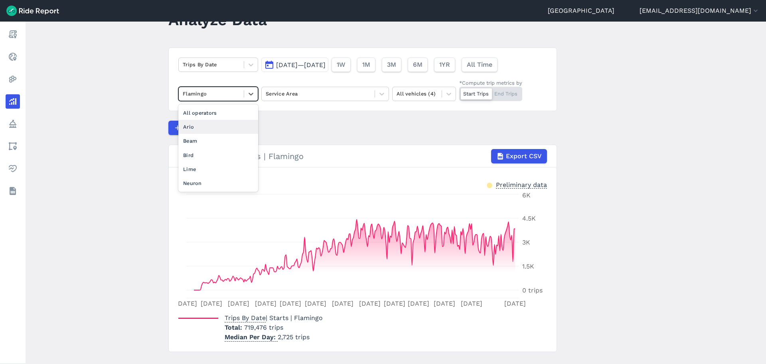
click at [318, 118] on article "Trips By Date [DATE]—[DATE] 1W 1M 3M 6M 1YR All Time option Ario focused, 2 of …" at bounding box center [362, 199] width 389 height 304
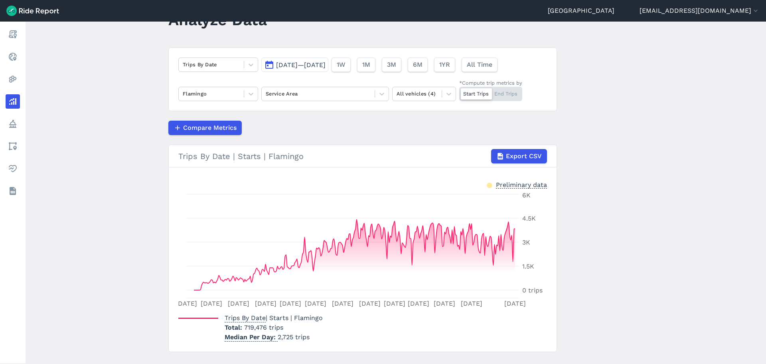
click at [321, 71] on button "[DATE]—[DATE]" at bounding box center [294, 64] width 67 height 14
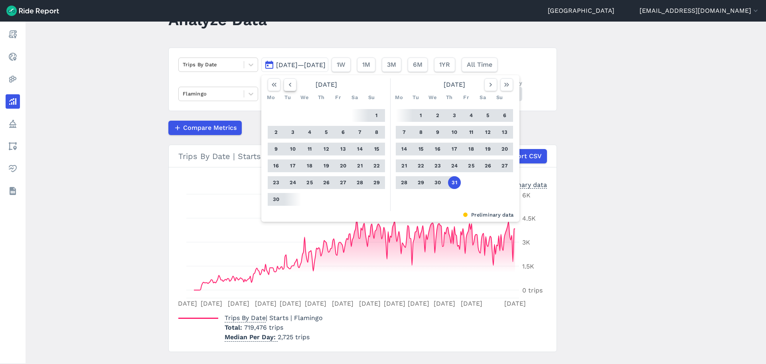
click at [294, 88] on button "button" at bounding box center [290, 84] width 13 height 13
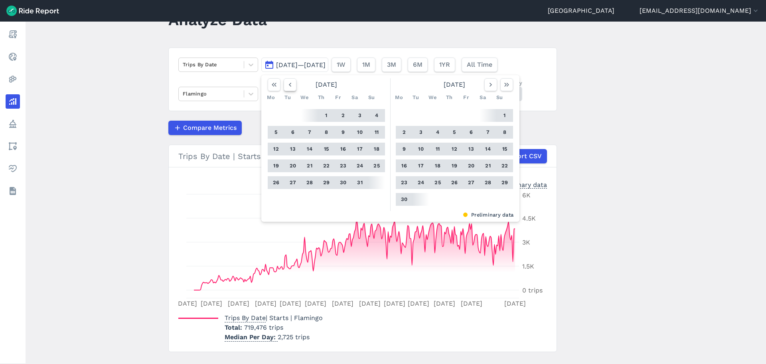
click at [294, 88] on button "button" at bounding box center [290, 84] width 13 height 13
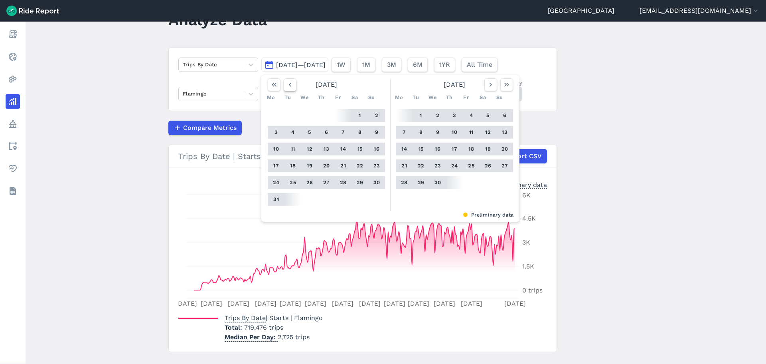
click at [294, 88] on button "button" at bounding box center [290, 84] width 13 height 13
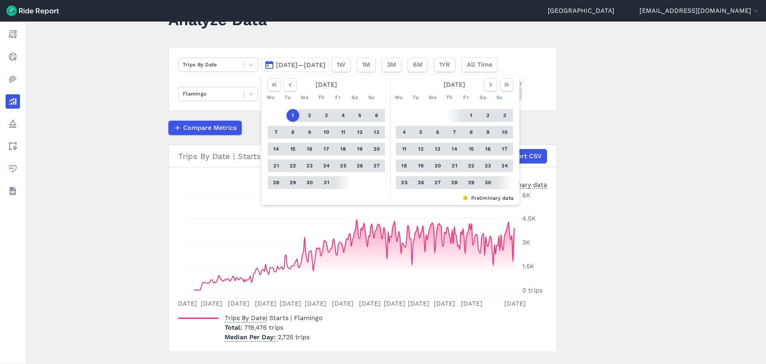
click at [293, 110] on button "1" at bounding box center [293, 115] width 13 height 13
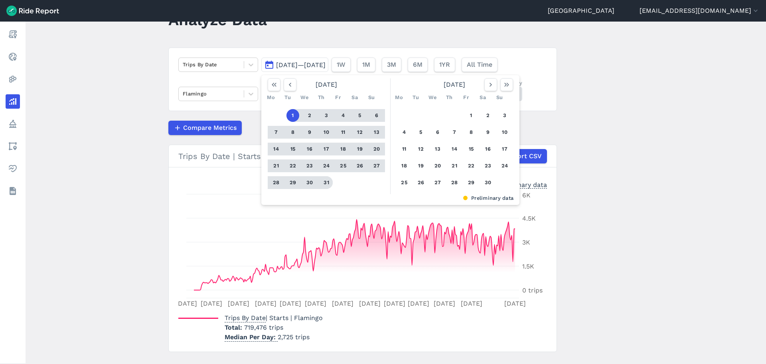
click at [325, 180] on button "31" at bounding box center [326, 182] width 13 height 13
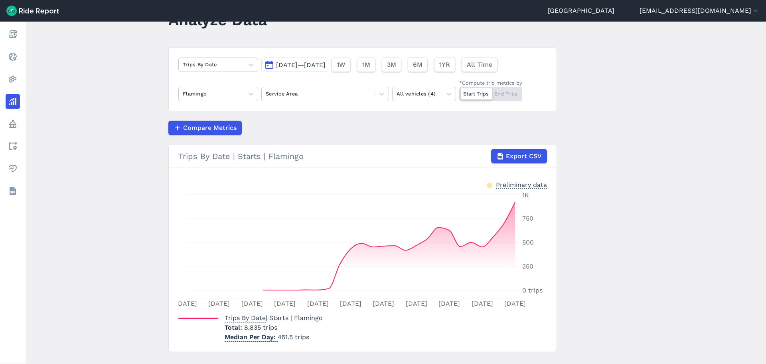
click at [296, 129] on div "Compare Metrics" at bounding box center [362, 128] width 389 height 14
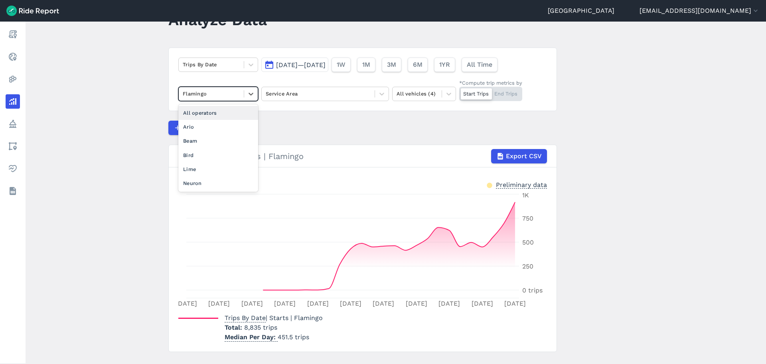
click at [241, 93] on div "Flamingo" at bounding box center [211, 93] width 65 height 12
click at [215, 166] on div "Lime" at bounding box center [218, 169] width 80 height 14
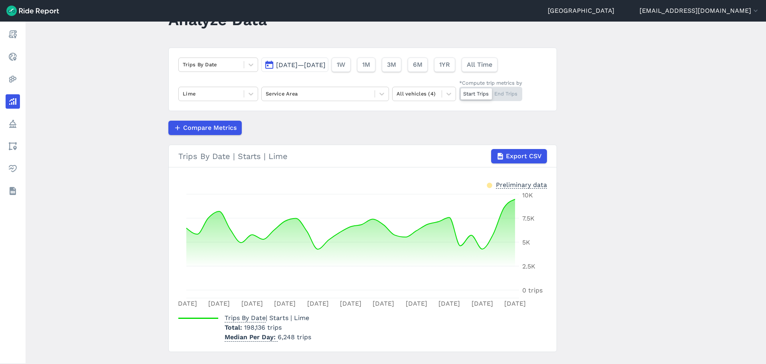
click at [293, 110] on div "Trips By Date [DATE]—[DATE] 1W 1M 3M 6M 1YR All Time Lime Service Area All vehi…" at bounding box center [362, 78] width 389 height 63
click at [326, 62] on span "[DATE]—[DATE]" at bounding box center [300, 65] width 49 height 8
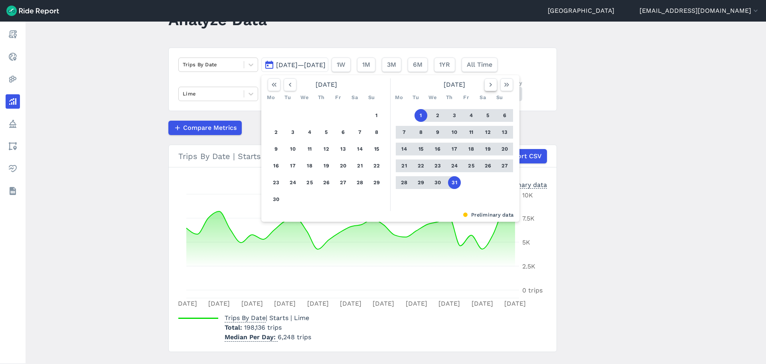
click at [489, 89] on button "button" at bounding box center [490, 84] width 13 height 13
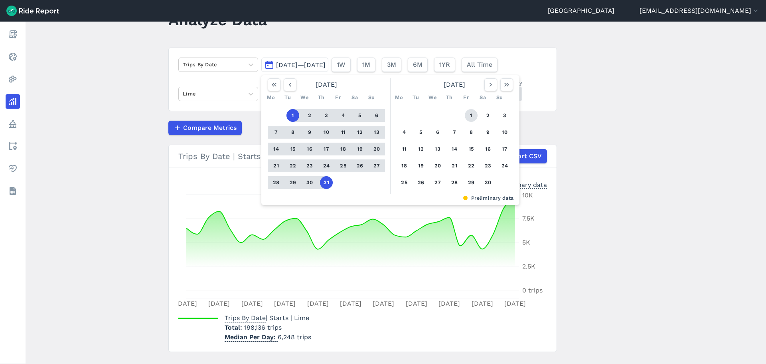
click at [472, 116] on button "1" at bounding box center [471, 115] width 13 height 13
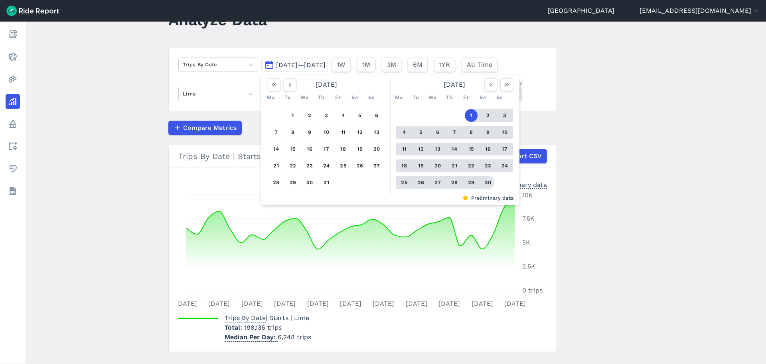
click at [484, 184] on button "30" at bounding box center [488, 182] width 13 height 13
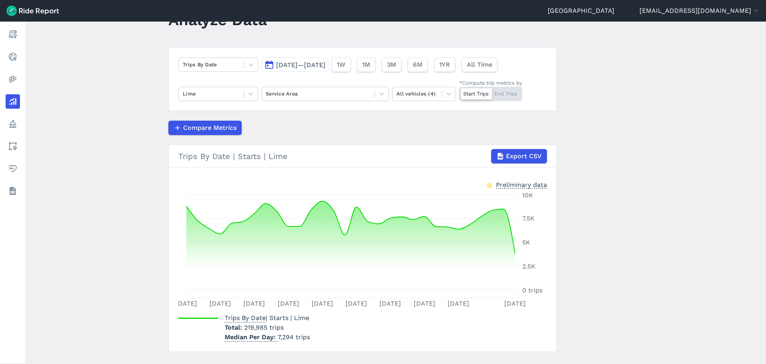
click at [302, 67] on span "[DATE]—[DATE]" at bounding box center [300, 65] width 49 height 8
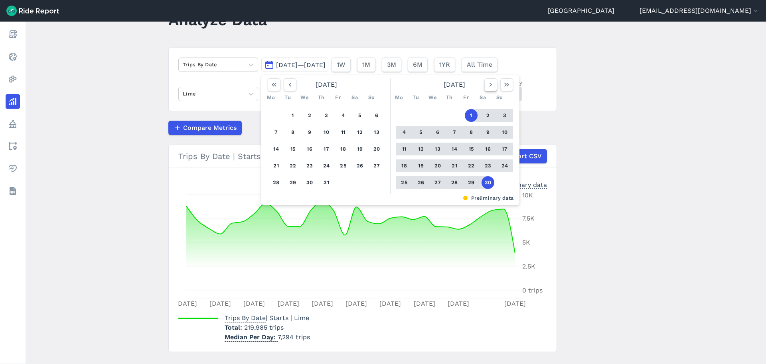
click at [491, 87] on icon "button" at bounding box center [491, 85] width 8 height 8
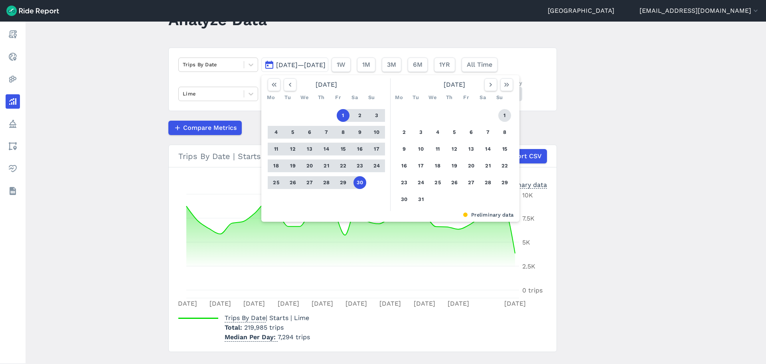
click at [501, 117] on button "1" at bounding box center [504, 115] width 13 height 13
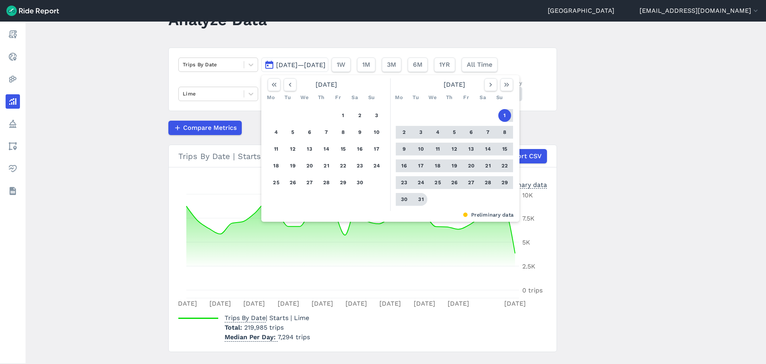
click at [417, 201] on button "31" at bounding box center [421, 199] width 13 height 13
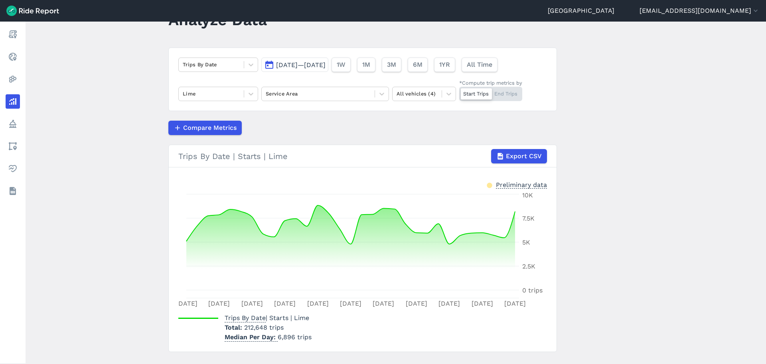
click at [326, 67] on span "[DATE]—[DATE]" at bounding box center [300, 65] width 49 height 8
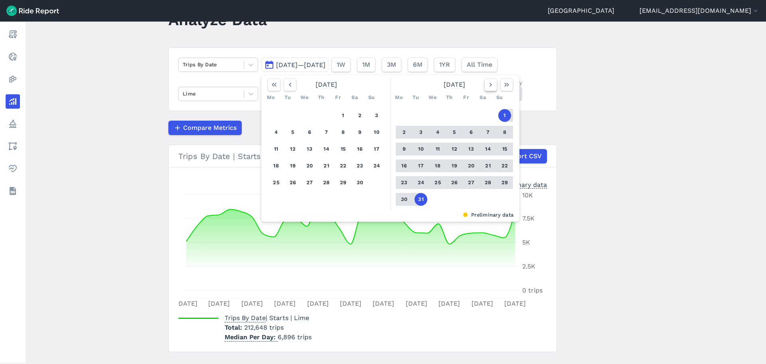
click at [490, 86] on use "button" at bounding box center [491, 85] width 2 height 4
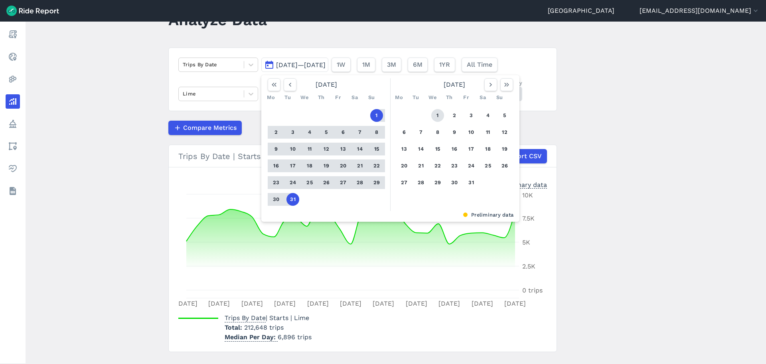
click at [436, 116] on button "1" at bounding box center [437, 115] width 13 height 13
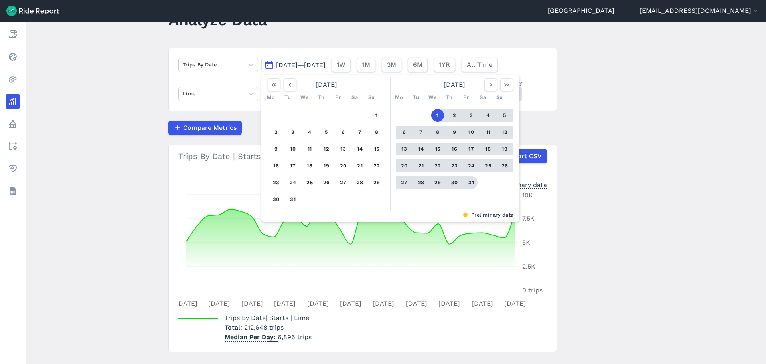
click at [470, 183] on button "31" at bounding box center [471, 182] width 13 height 13
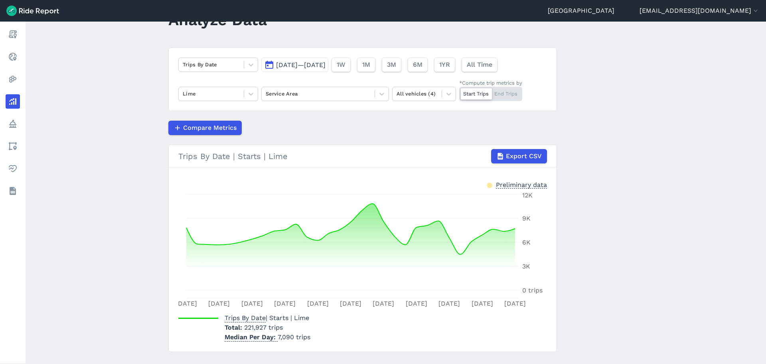
drag, startPoint x: 293, startPoint y: 66, endPoint x: 295, endPoint y: 72, distance: 6.4
click at [293, 66] on span "[DATE]—[DATE]" at bounding box center [300, 65] width 49 height 8
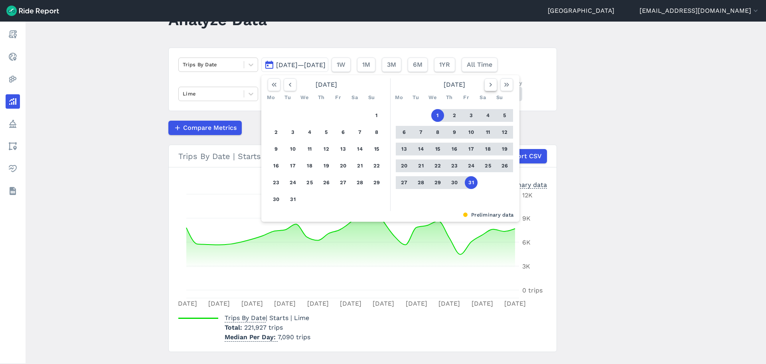
click at [493, 87] on icon "button" at bounding box center [491, 85] width 8 height 8
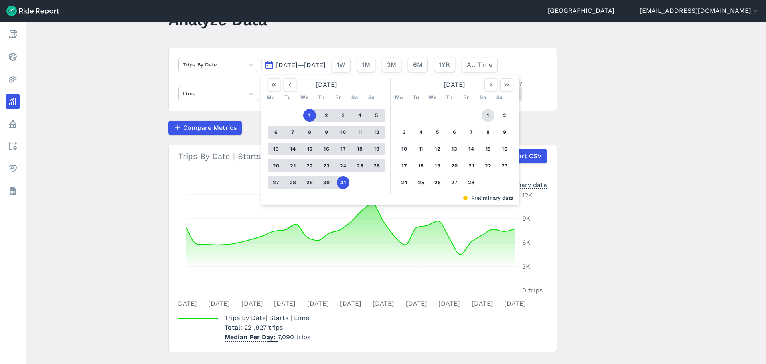
click at [488, 115] on button "1" at bounding box center [488, 115] width 13 height 13
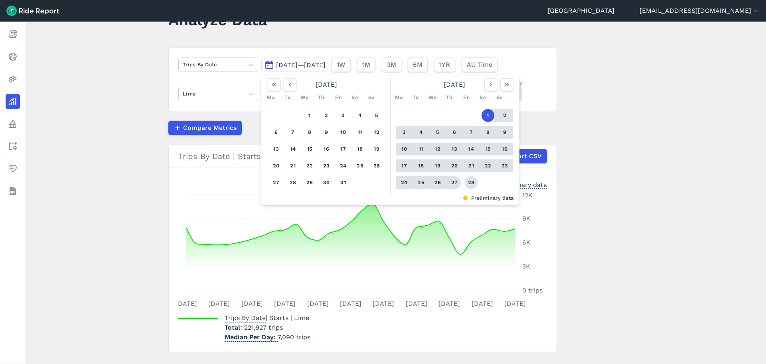
click at [472, 181] on button "28" at bounding box center [471, 182] width 13 height 13
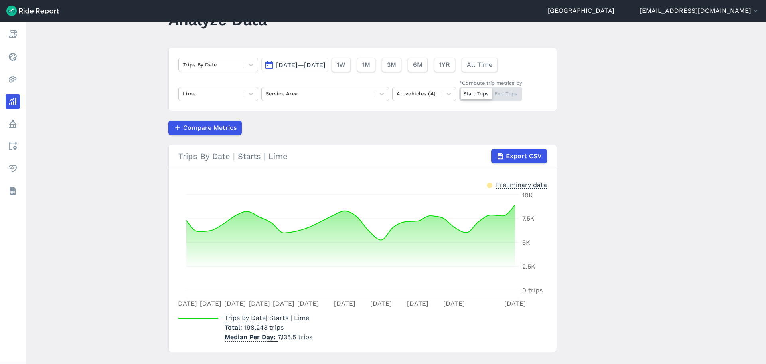
click at [323, 64] on span "[DATE]—[DATE]" at bounding box center [300, 65] width 49 height 8
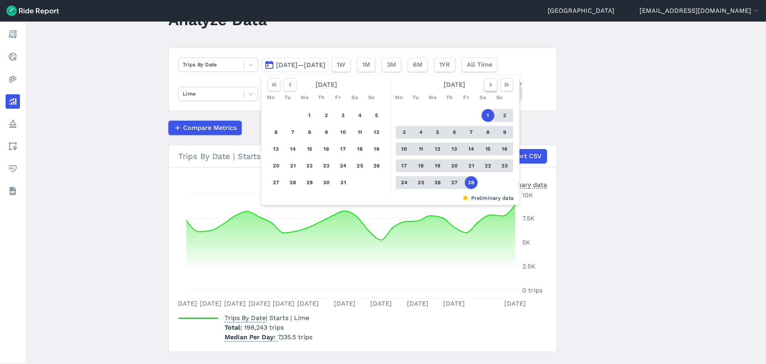
click at [490, 85] on icon "button" at bounding box center [491, 85] width 8 height 8
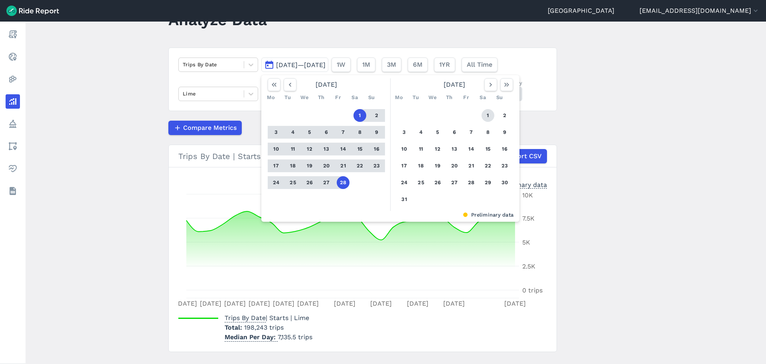
click at [492, 118] on button "1" at bounding box center [488, 115] width 13 height 13
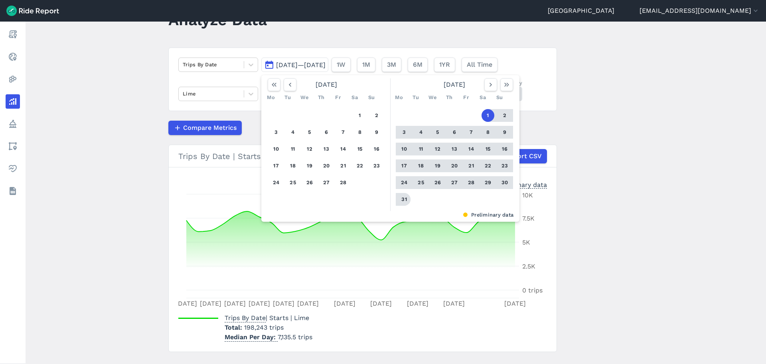
click at [403, 201] on button "31" at bounding box center [404, 199] width 13 height 13
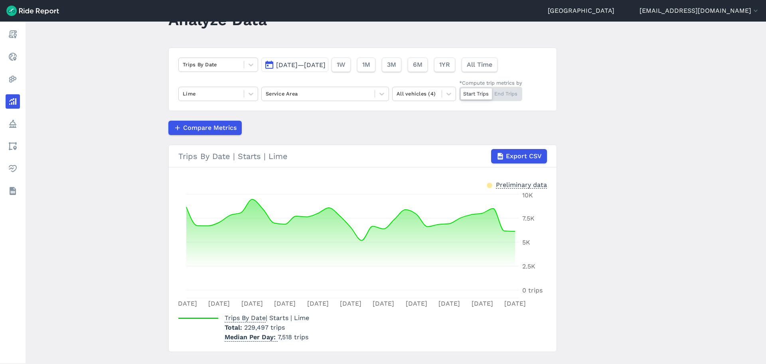
click at [322, 67] on span "[DATE]—[DATE]" at bounding box center [300, 65] width 49 height 8
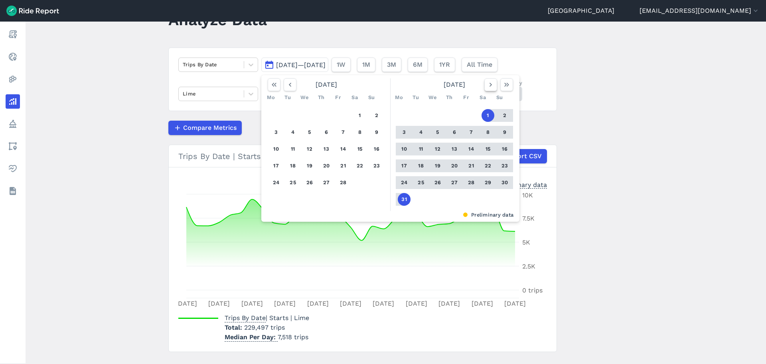
click at [487, 85] on icon "button" at bounding box center [491, 85] width 8 height 8
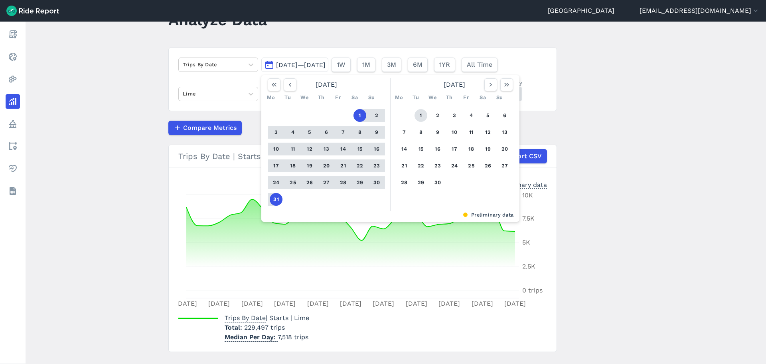
click at [422, 119] on button "1" at bounding box center [421, 115] width 13 height 13
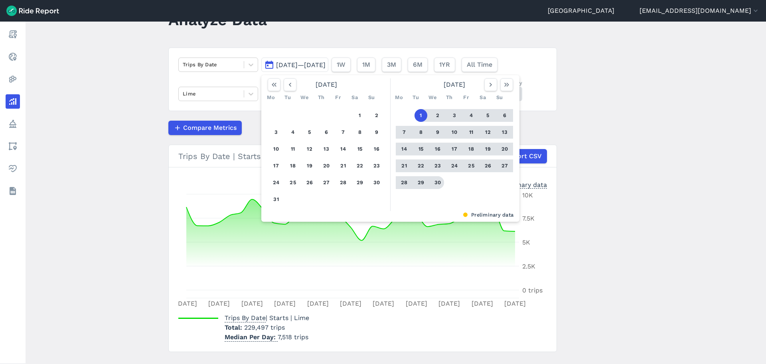
click at [437, 183] on button "30" at bounding box center [437, 182] width 13 height 13
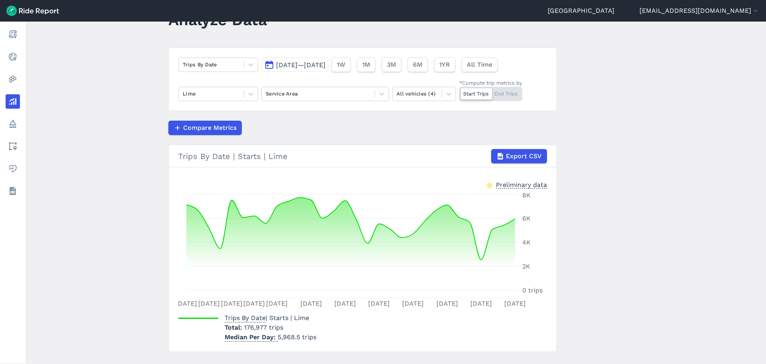
click at [308, 65] on span "[DATE]—[DATE]" at bounding box center [300, 65] width 49 height 8
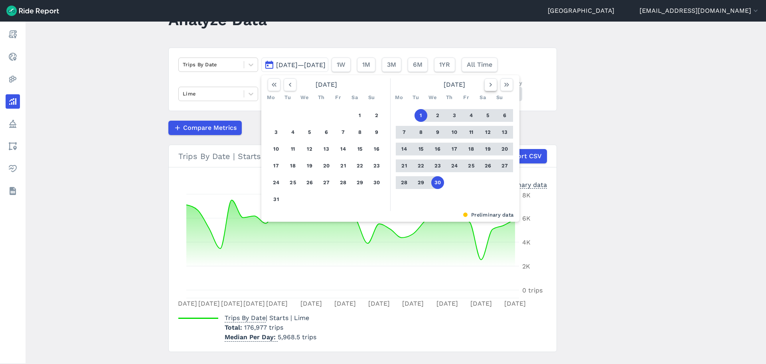
click at [490, 86] on icon "button" at bounding box center [491, 85] width 8 height 8
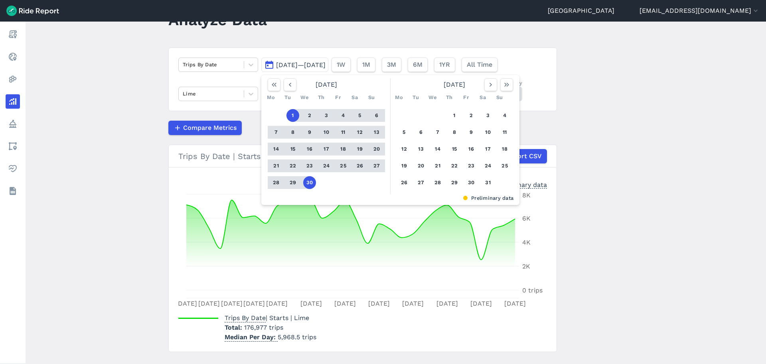
click at [460, 116] on div "1 2 3 4 5 6 7 8 9 10 11 12 13 14 15 16 17 18 19 20 21 22 23 24 25 26 27 28 29 3…" at bounding box center [455, 149] width 124 height 90
click at [459, 116] on button "1" at bounding box center [454, 115] width 13 height 13
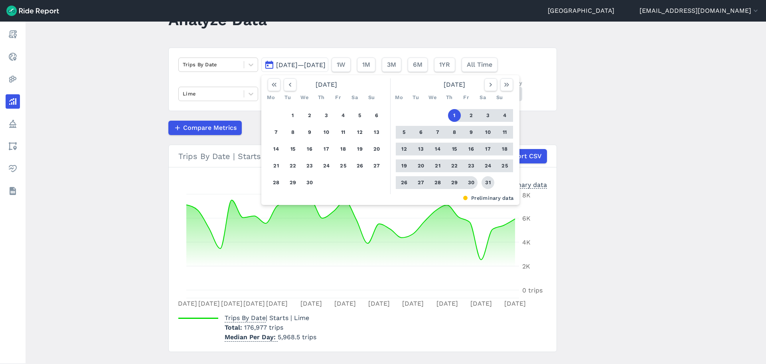
click at [488, 178] on button "31" at bounding box center [488, 182] width 13 height 13
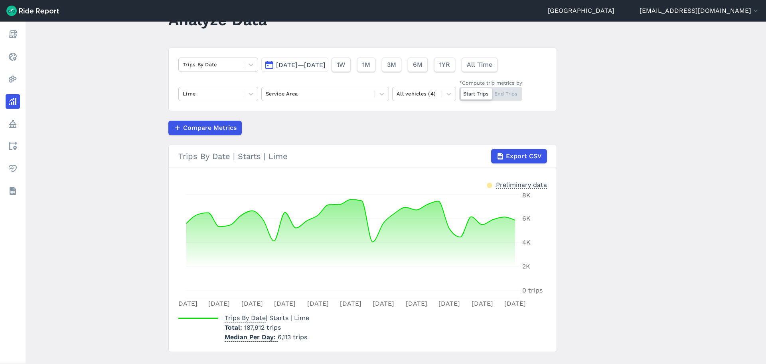
click at [323, 63] on span "[DATE]—[DATE]" at bounding box center [300, 65] width 49 height 8
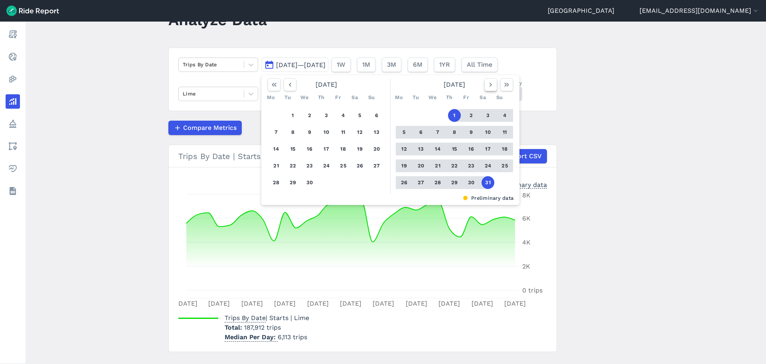
click at [492, 85] on icon "button" at bounding box center [491, 85] width 8 height 8
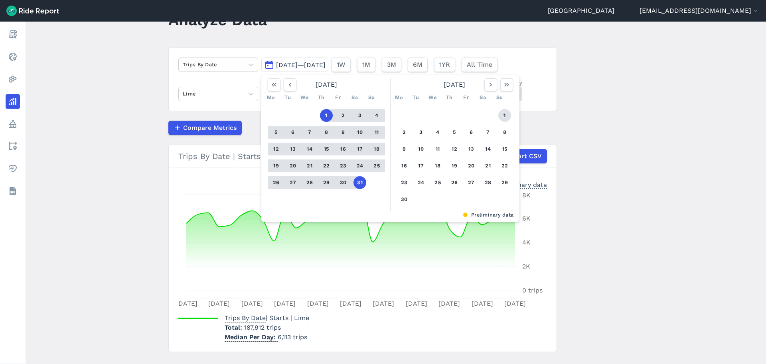
click at [500, 114] on button "1" at bounding box center [504, 115] width 13 height 13
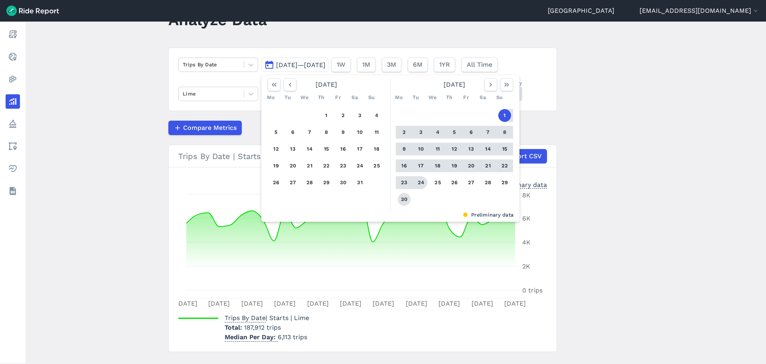
click at [401, 201] on button "30" at bounding box center [404, 199] width 13 height 13
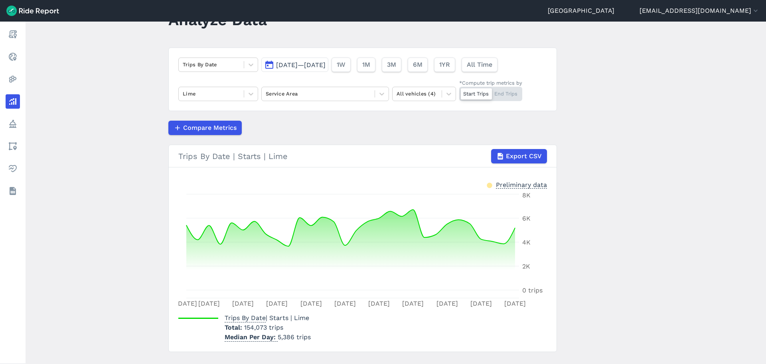
click at [312, 67] on span "[DATE]—[DATE]" at bounding box center [300, 65] width 49 height 8
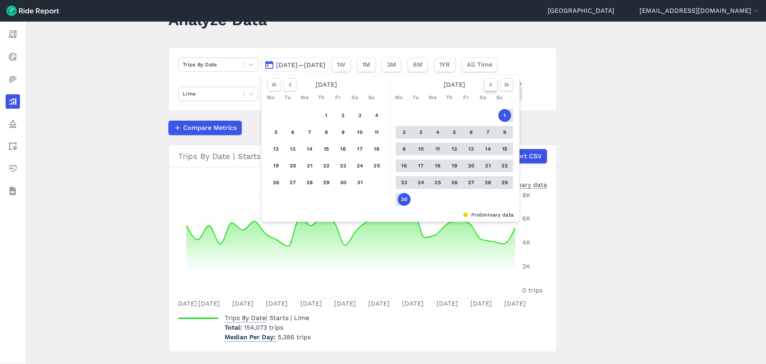
click at [485, 88] on button "button" at bounding box center [490, 84] width 13 height 13
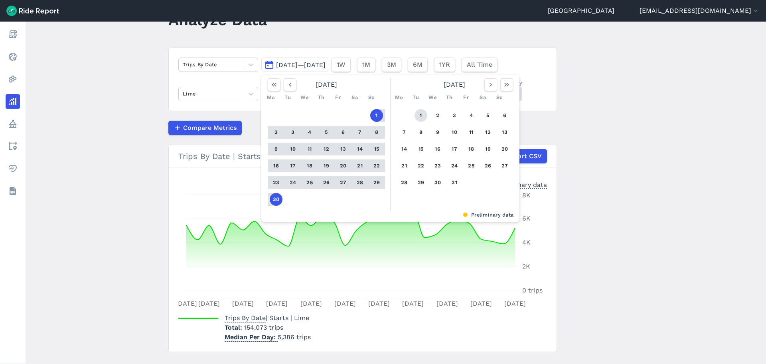
click at [419, 117] on button "1" at bounding box center [421, 115] width 13 height 13
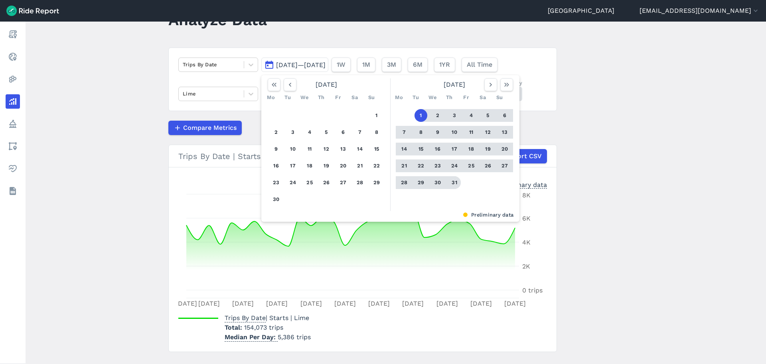
click at [453, 182] on button "31" at bounding box center [454, 182] width 13 height 13
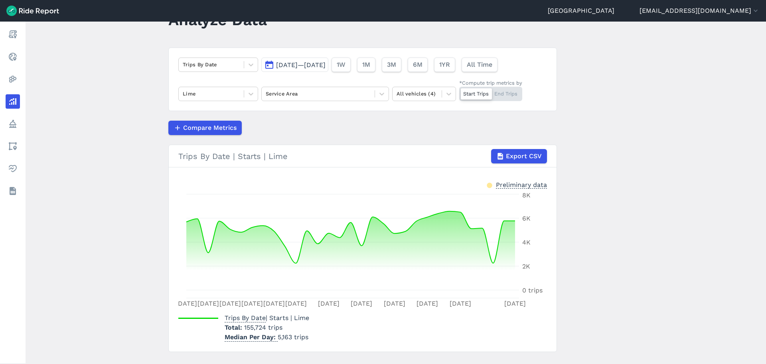
click at [291, 65] on span "[DATE]—[DATE]" at bounding box center [300, 65] width 49 height 8
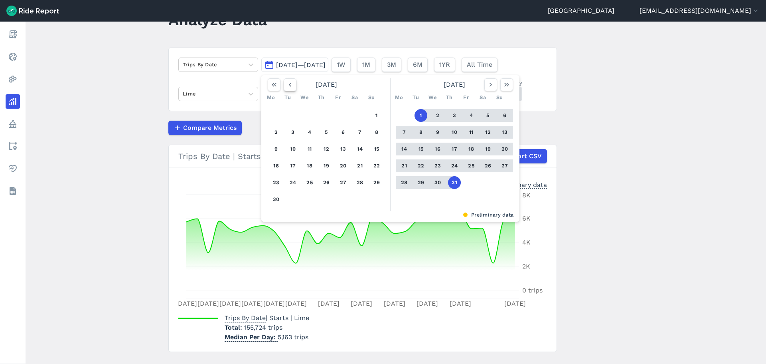
click at [289, 84] on use "button" at bounding box center [290, 85] width 2 height 4
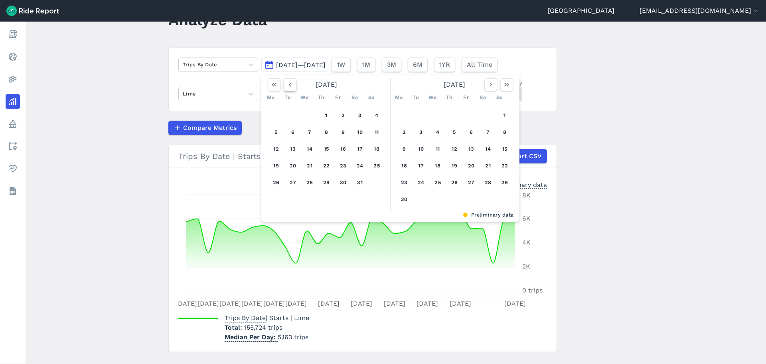
click at [289, 84] on use "button" at bounding box center [290, 85] width 2 height 4
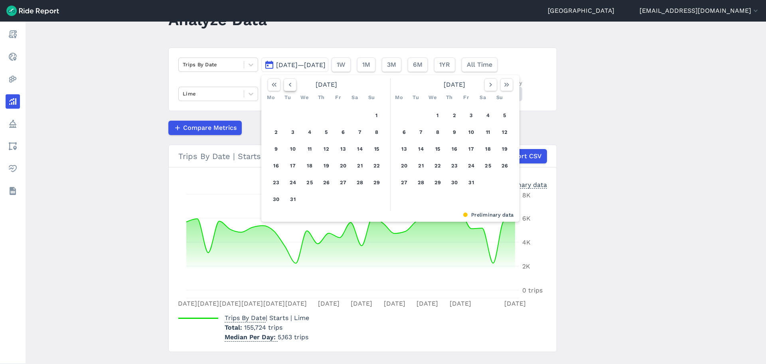
click at [289, 84] on use "button" at bounding box center [290, 85] width 2 height 4
click at [294, 121] on button "1" at bounding box center [293, 115] width 13 height 13
click at [506, 83] on use "button" at bounding box center [506, 85] width 5 height 4
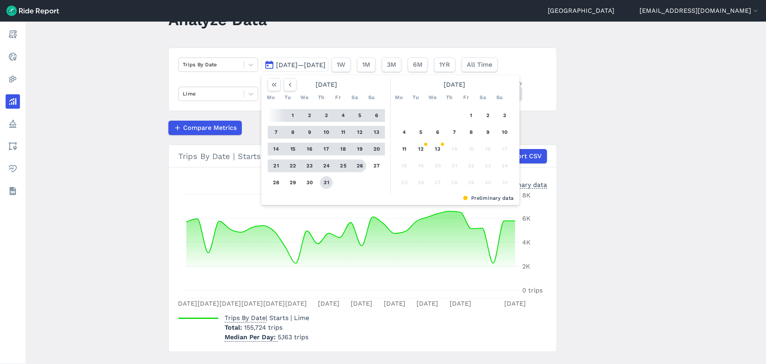
click at [323, 186] on button "31" at bounding box center [326, 182] width 13 height 13
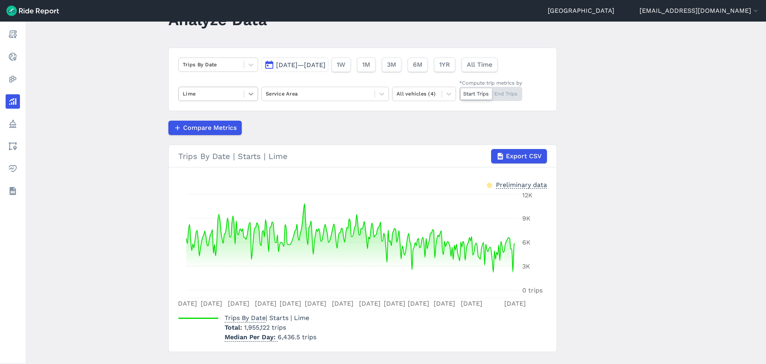
click at [252, 91] on icon at bounding box center [251, 94] width 8 height 8
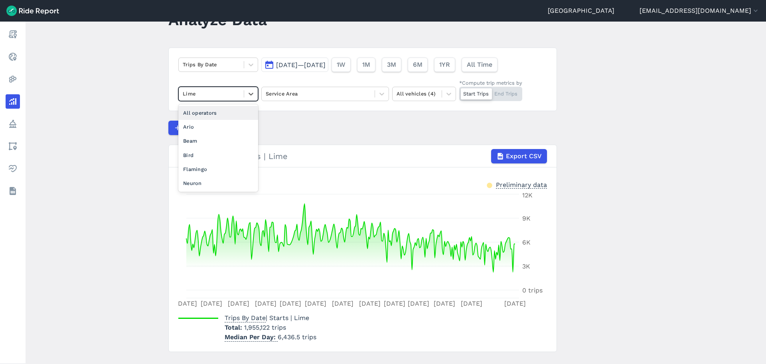
click at [229, 115] on div "All operators" at bounding box center [218, 113] width 80 height 14
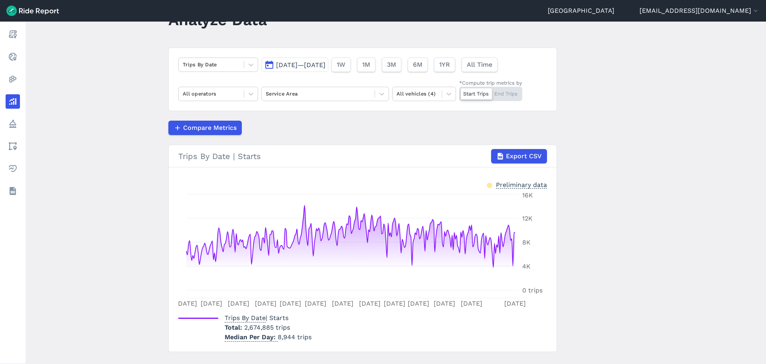
click at [303, 112] on article "Trips By Date [DATE]—[DATE] 1W 1M 3M 6M 1YR All Time All operators Service Area…" at bounding box center [362, 199] width 389 height 304
